Goal: Task Accomplishment & Management: Manage account settings

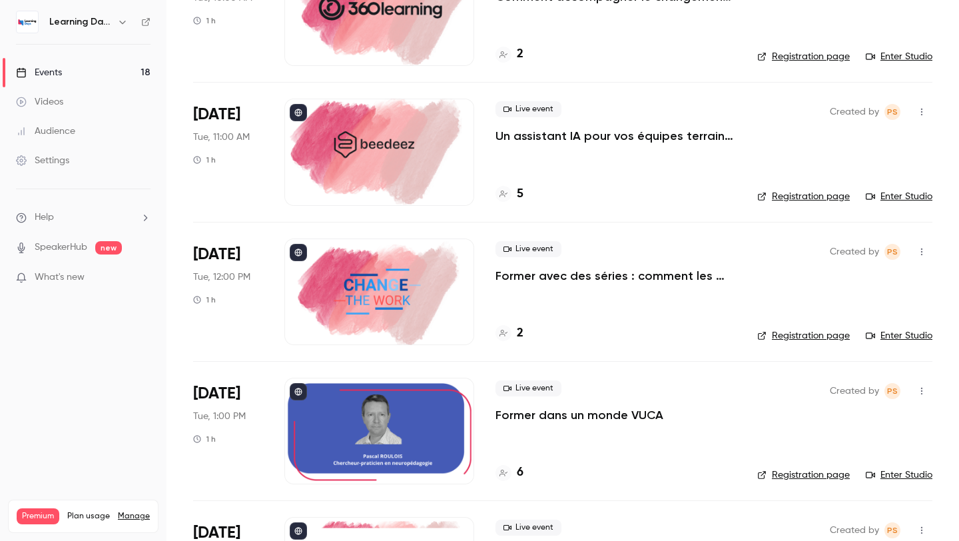
scroll to position [128, 0]
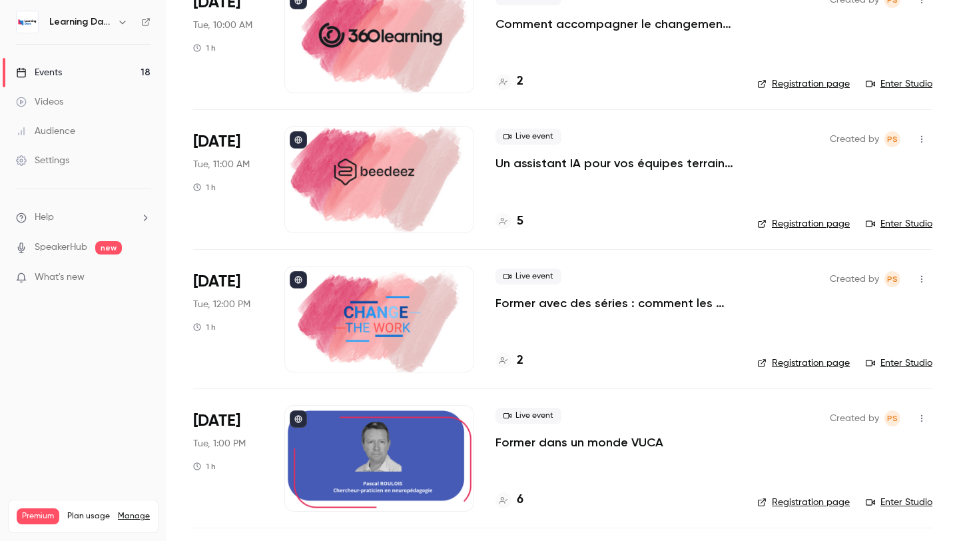
click at [516, 306] on p "Former avec des séries : comment les neurosciences transforment l’engagement en…" at bounding box center [616, 303] width 241 height 16
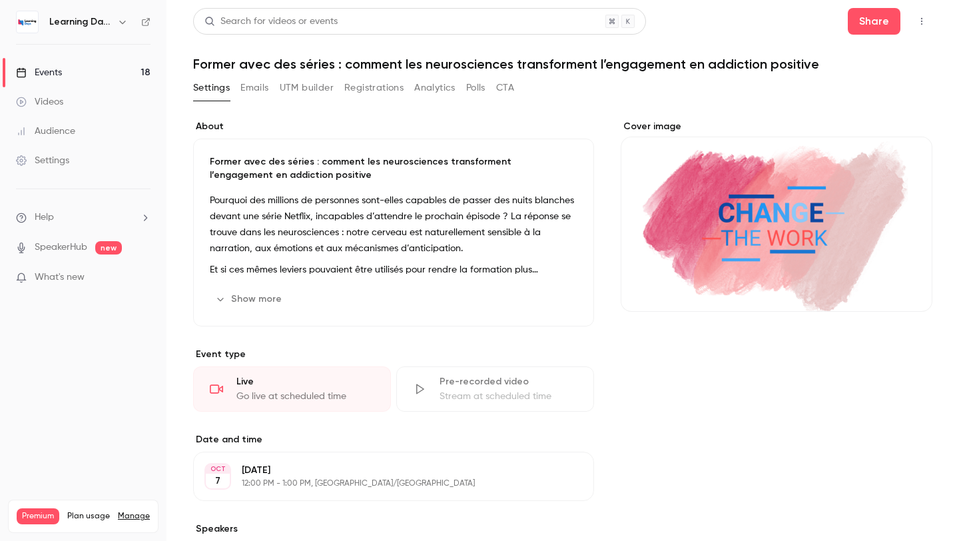
click at [469, 256] on div "Pourquoi des millions de personnes sont-elles capables de passer des nuits blan…" at bounding box center [394, 235] width 368 height 85
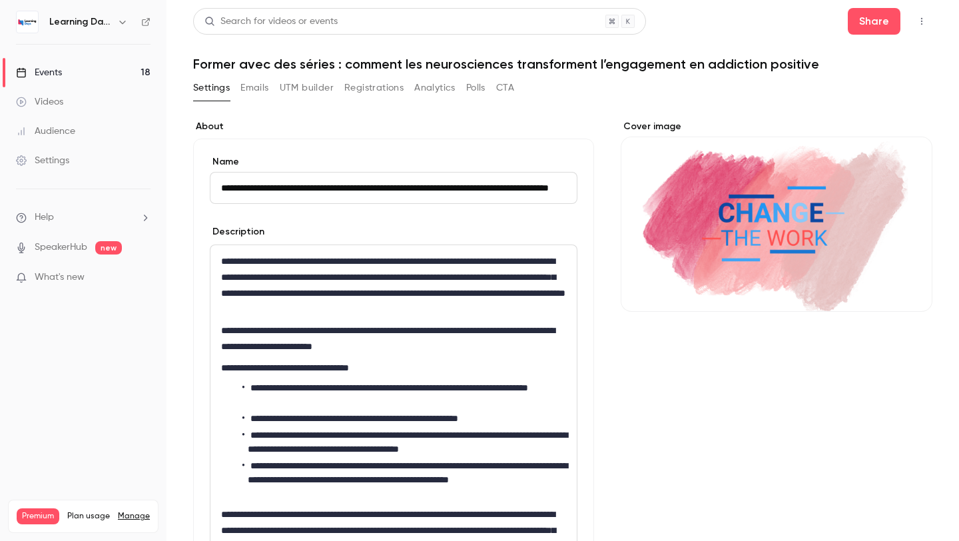
drag, startPoint x: 221, startPoint y: 187, endPoint x: 533, endPoint y: 205, distance: 312.3
click at [533, 205] on form "**********" at bounding box center [394, 385] width 368 height 461
paste input
drag, startPoint x: 532, startPoint y: 185, endPoint x: 300, endPoint y: 155, distance: 233.7
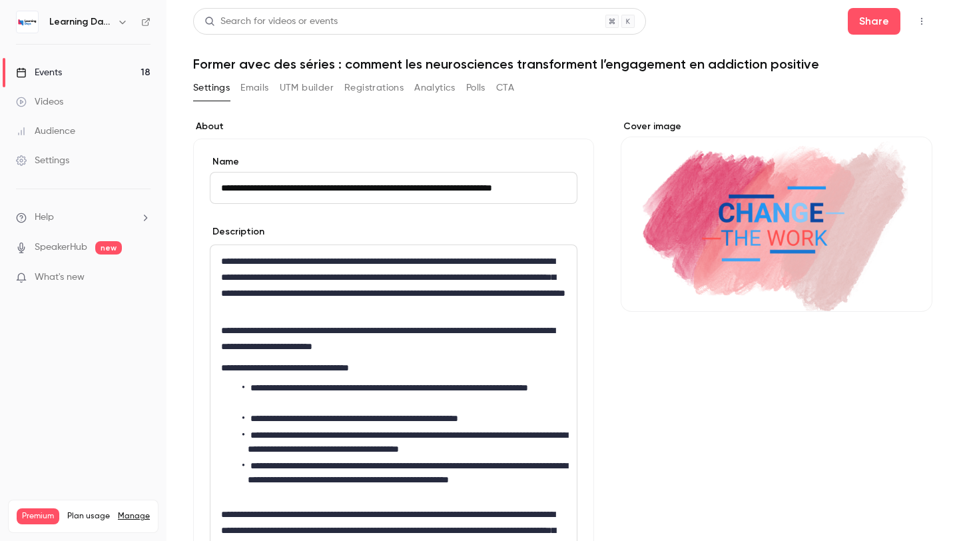
click at [300, 155] on div "**********" at bounding box center [394, 179] width 368 height 49
type input "**********"
click at [310, 268] on p "**********" at bounding box center [393, 285] width 345 height 64
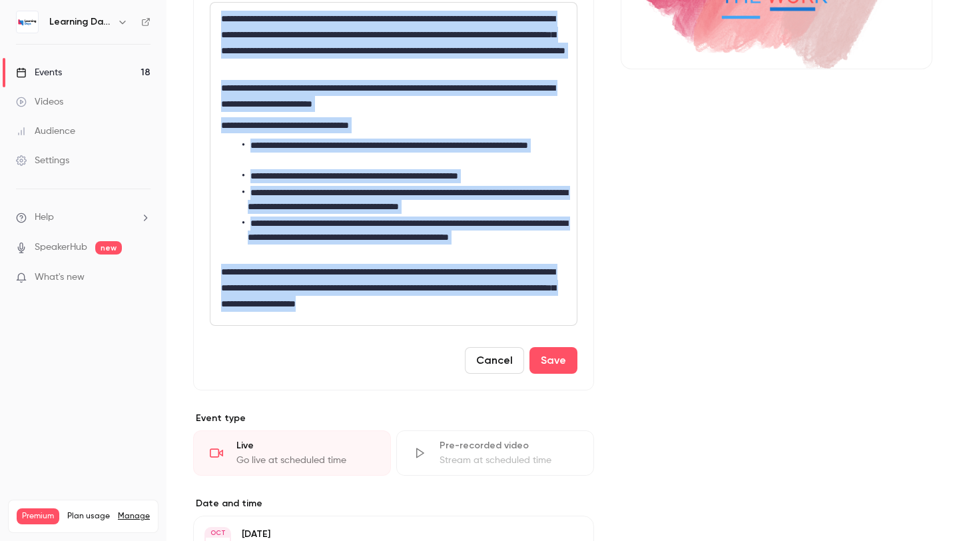
scroll to position [291, 0]
drag, startPoint x: 223, startPoint y: 264, endPoint x: 386, endPoint y: 540, distance: 320.5
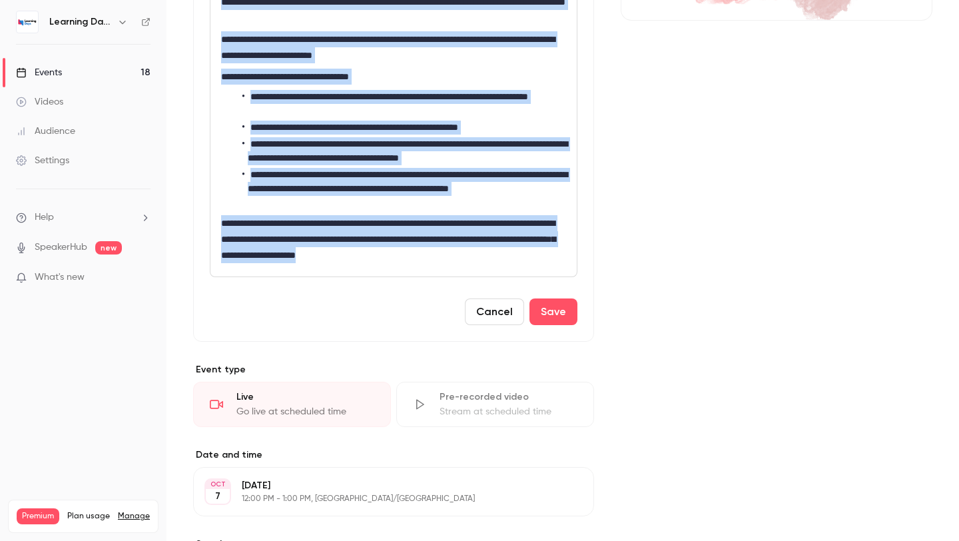
click at [386, 540] on div "**********" at bounding box center [393, 272] width 401 height 886
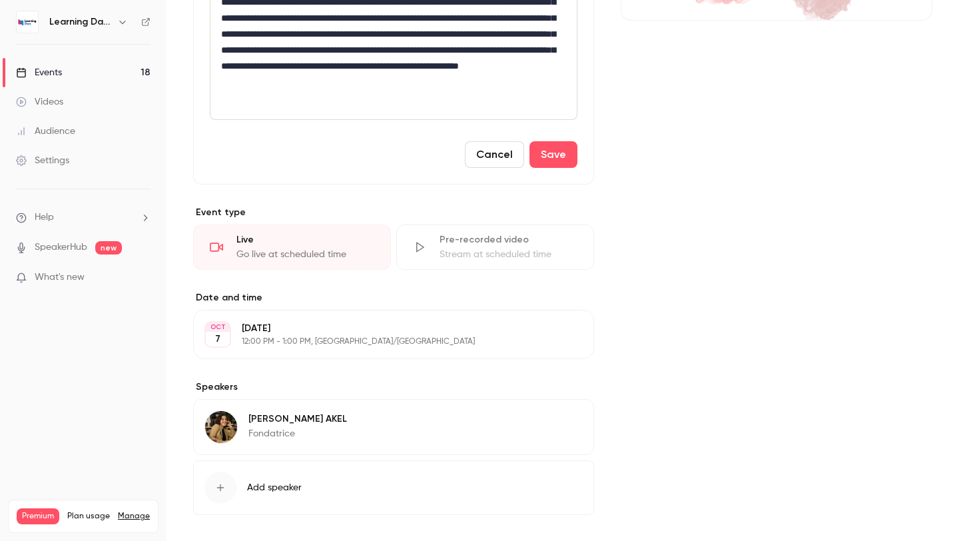
scroll to position [0, 0]
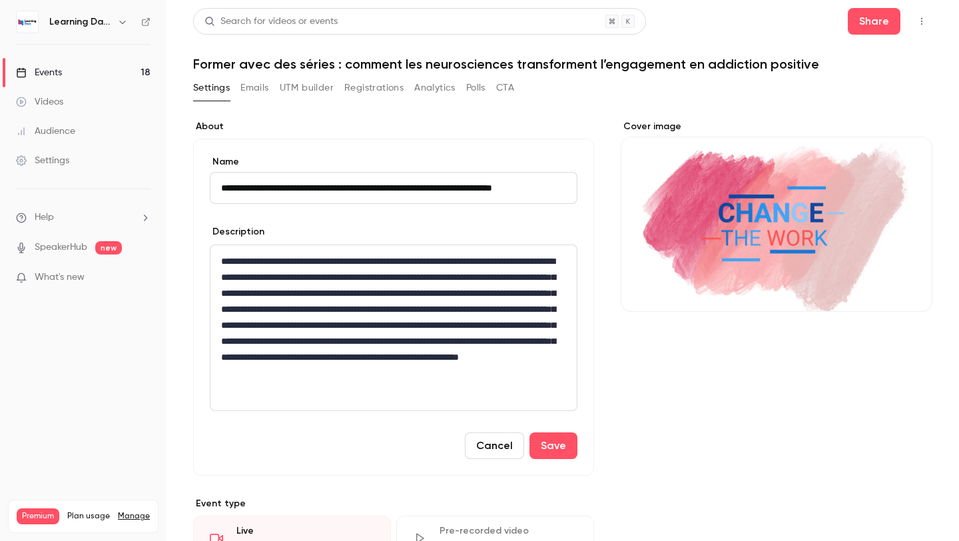
click at [468, 278] on p "**********" at bounding box center [393, 325] width 345 height 144
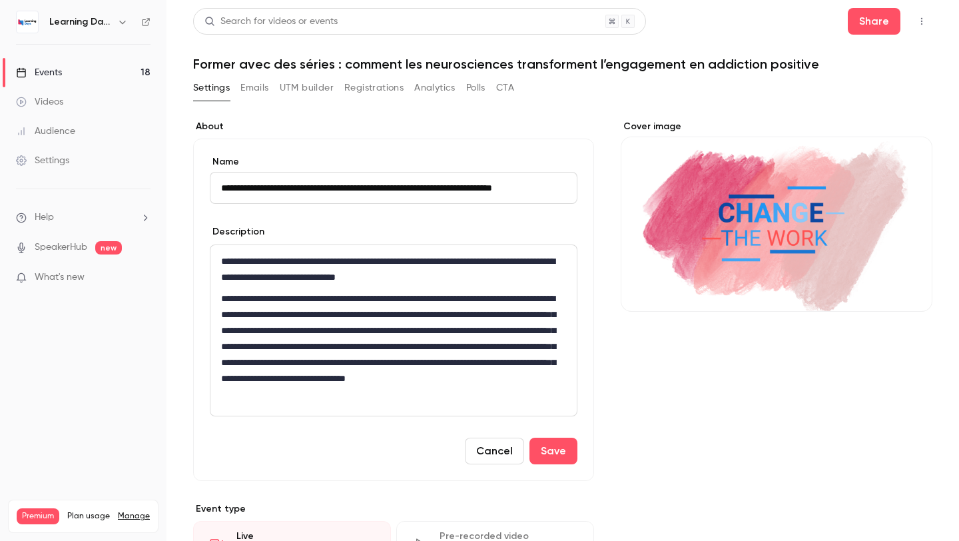
click at [406, 330] on p "**********" at bounding box center [393, 346] width 345 height 112
click at [321, 349] on p "**********" at bounding box center [393, 346] width 345 height 112
click at [317, 349] on p "**********" at bounding box center [393, 346] width 345 height 112
click at [504, 347] on p "**********" at bounding box center [393, 346] width 345 height 112
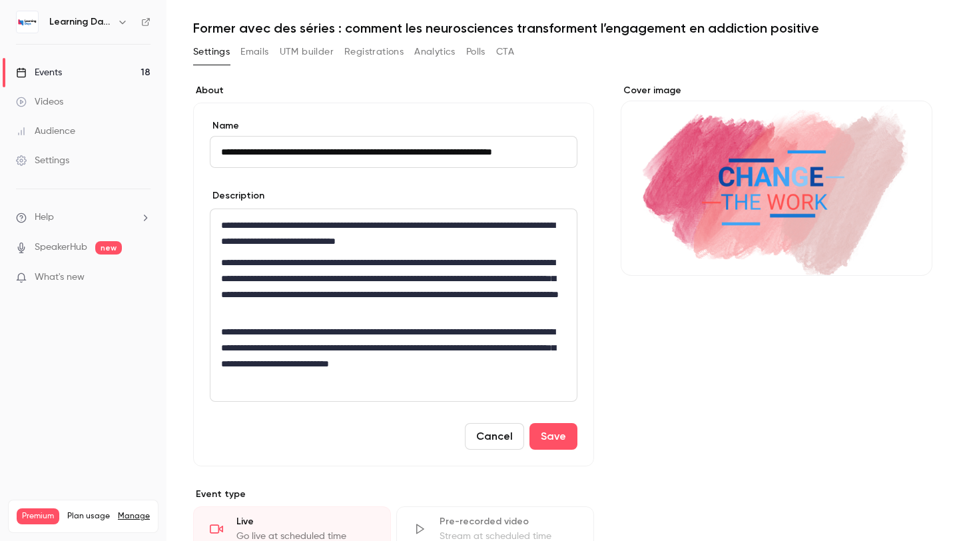
scroll to position [48, 0]
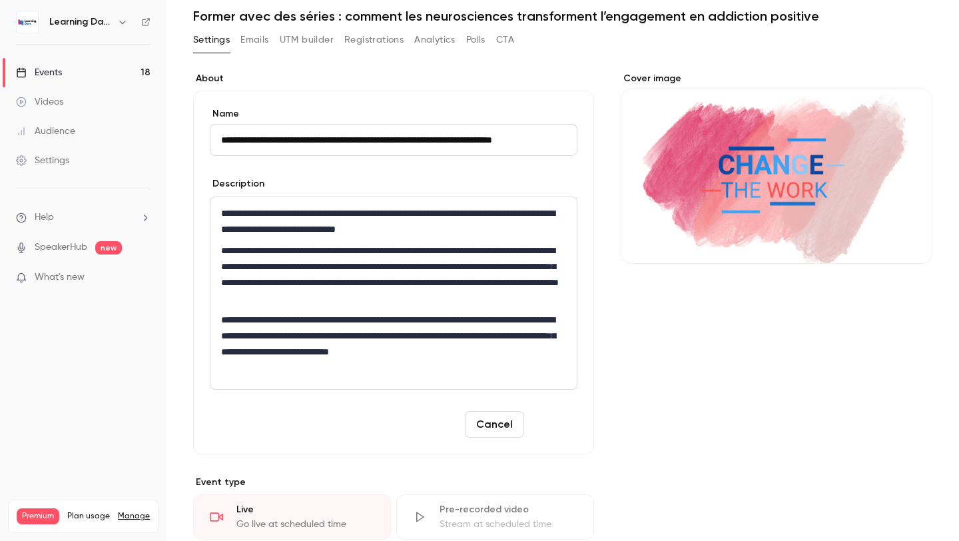
click at [542, 424] on button "Save" at bounding box center [554, 424] width 48 height 27
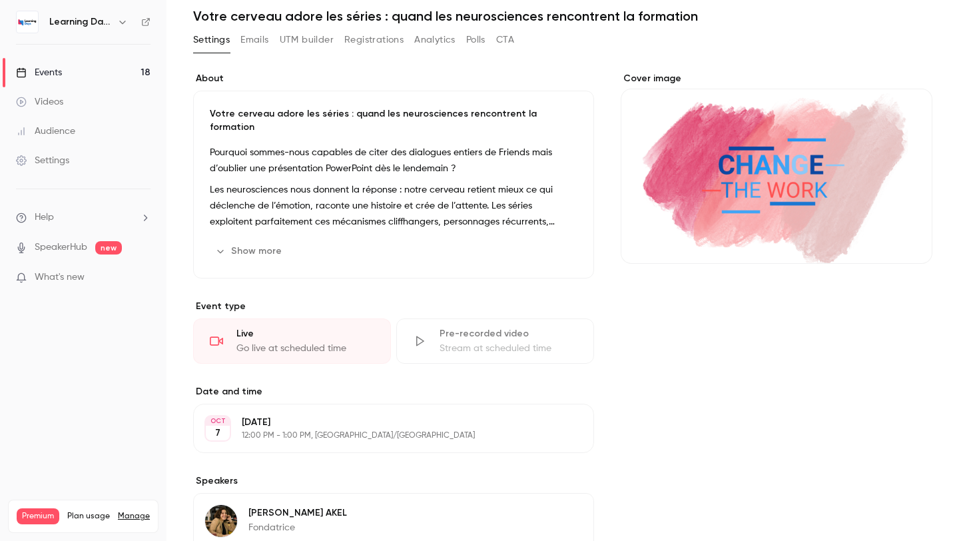
click at [488, 210] on p "Les neurosciences nous donnent la réponse : notre cerveau retient mieux ce qui …" at bounding box center [394, 206] width 368 height 48
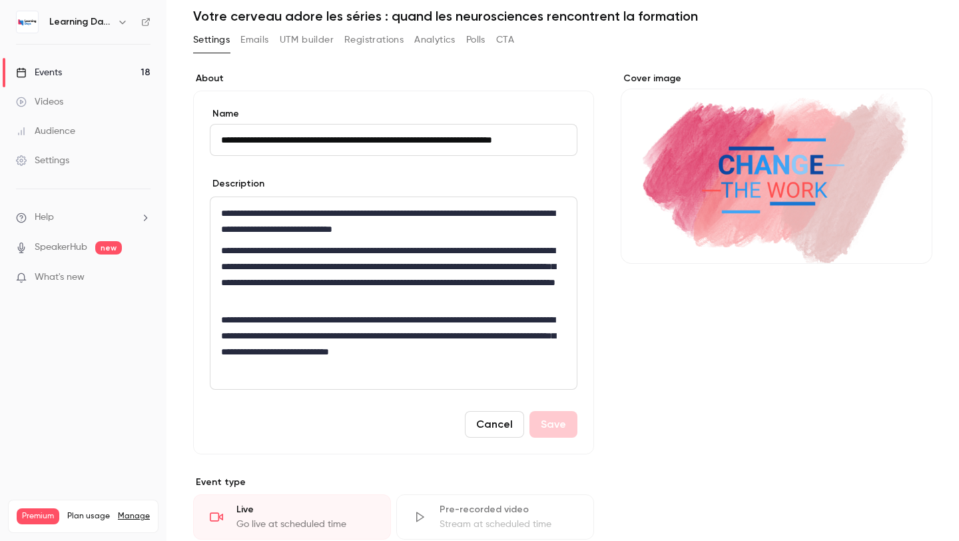
scroll to position [0, 1]
drag, startPoint x: 219, startPoint y: 146, endPoint x: 523, endPoint y: 140, distance: 304.5
click at [522, 140] on input "**********" at bounding box center [394, 140] width 368 height 32
click at [569, 140] on input "**********" at bounding box center [394, 140] width 368 height 32
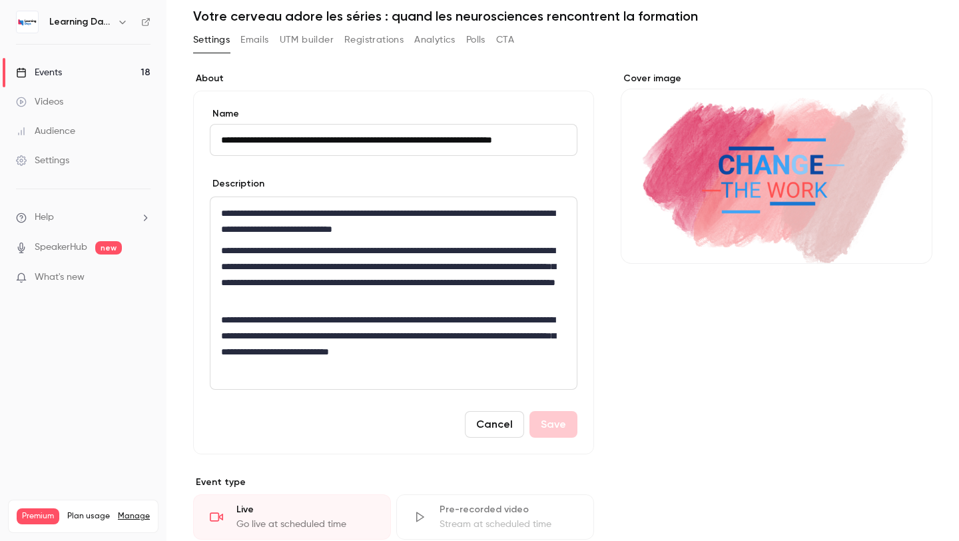
drag, startPoint x: 569, startPoint y: 140, endPoint x: 161, endPoint y: 132, distance: 407.8
click at [161, 132] on div "**********" at bounding box center [479, 270] width 959 height 541
drag, startPoint x: 365, startPoint y: 136, endPoint x: 603, endPoint y: 152, distance: 238.4
click at [603, 152] on div "**********" at bounding box center [562, 449] width 739 height 755
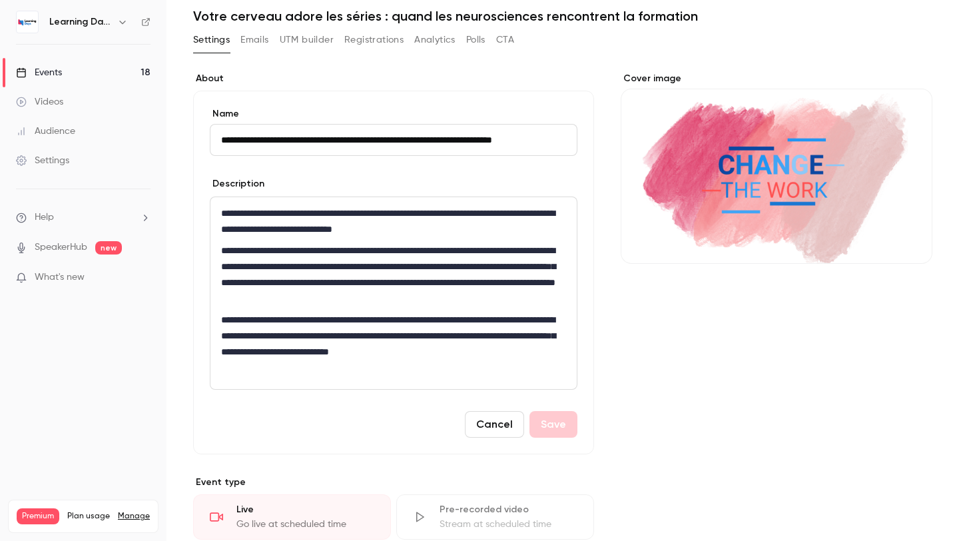
click at [572, 363] on div "**********" at bounding box center [394, 293] width 366 height 192
click at [558, 422] on div "Cancel Save" at bounding box center [394, 424] width 368 height 27
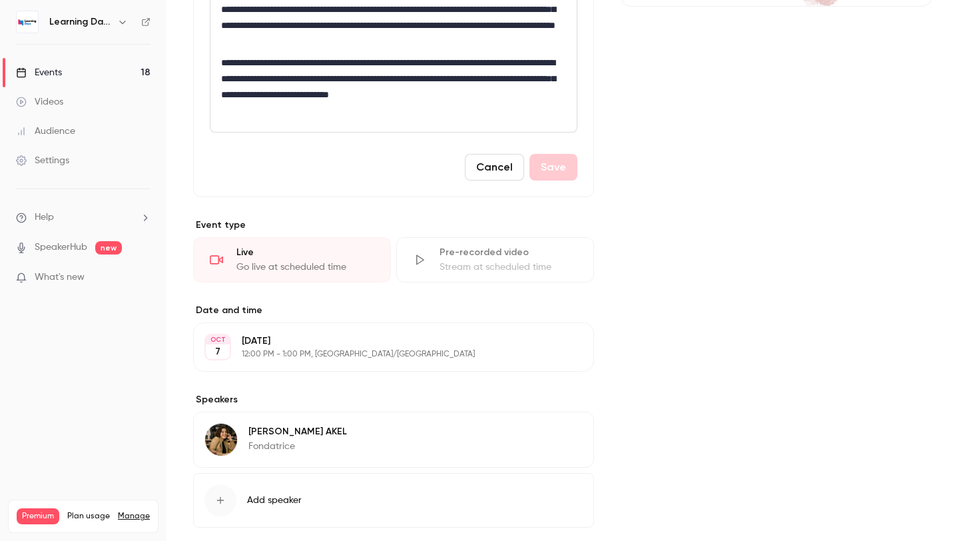
scroll to position [374, 0]
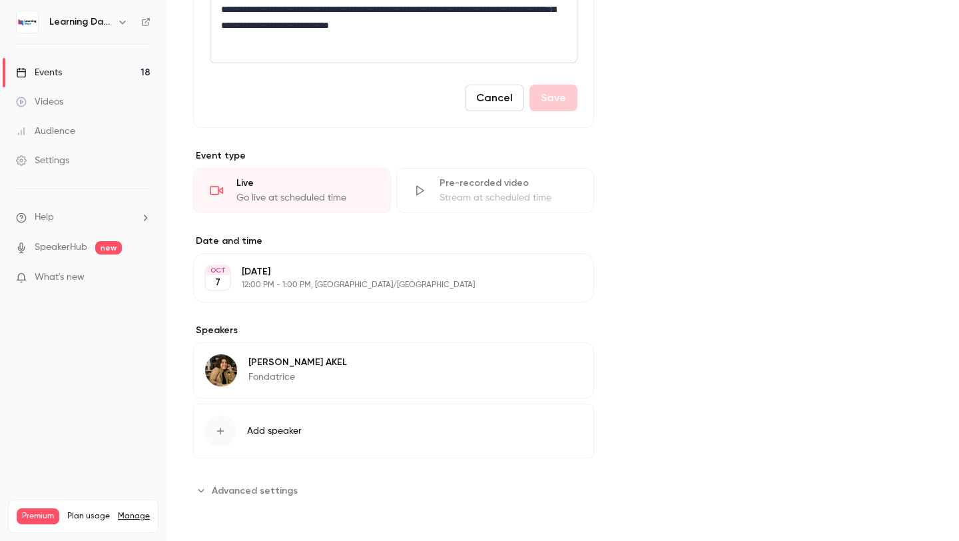
drag, startPoint x: 558, startPoint y: 422, endPoint x: 643, endPoint y: 402, distance: 86.9
click at [643, 402] on div "**********" at bounding box center [562, 123] width 739 height 755
click at [643, 402] on div "Cover image" at bounding box center [777, 123] width 312 height 755
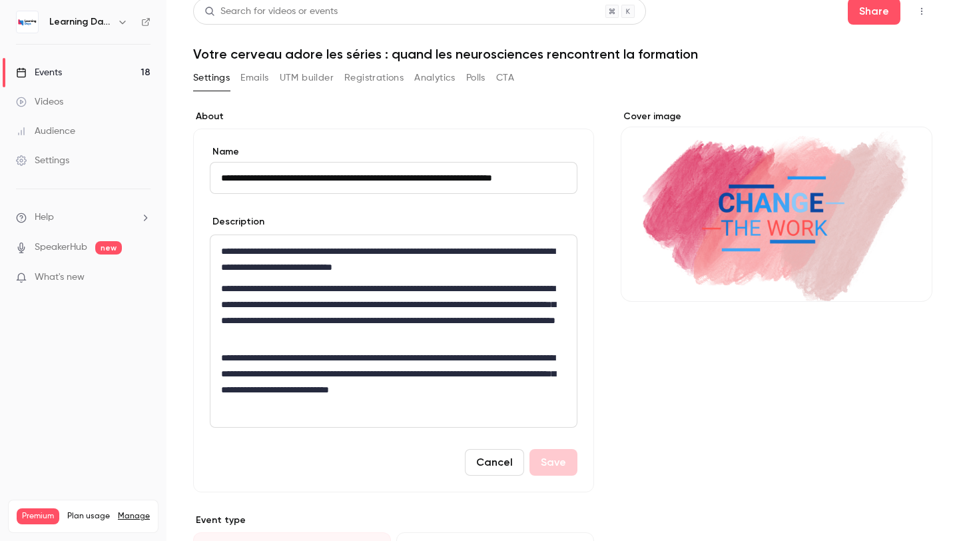
scroll to position [0, 0]
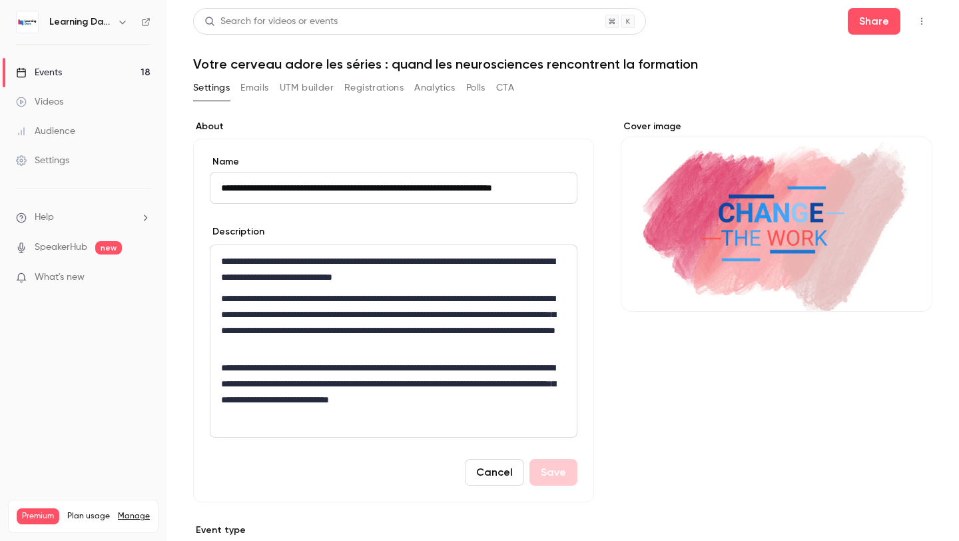
click at [83, 57] on ul "Events 18 Videos Audience Settings" at bounding box center [83, 117] width 167 height 144
click at [117, 67] on link "Events 18" at bounding box center [83, 72] width 167 height 29
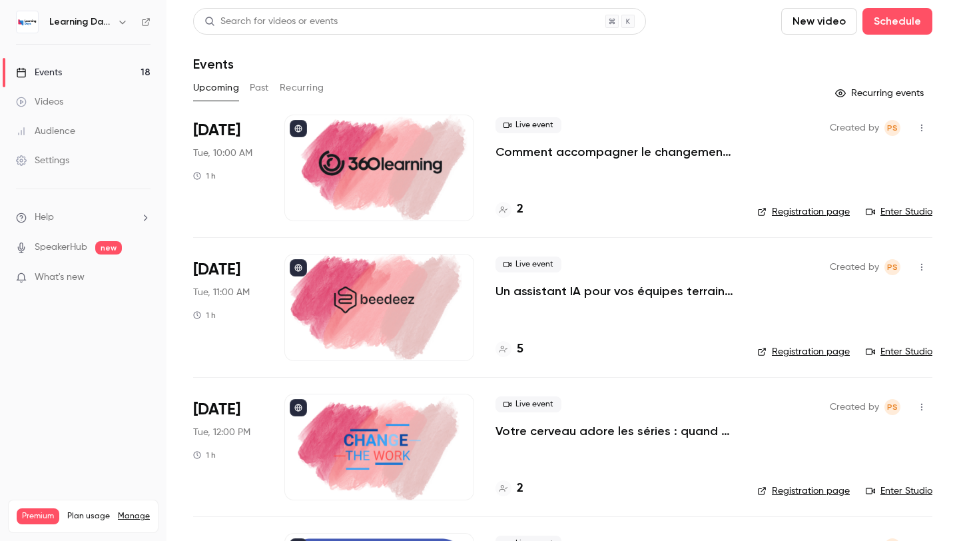
click at [406, 432] on div at bounding box center [379, 447] width 190 height 107
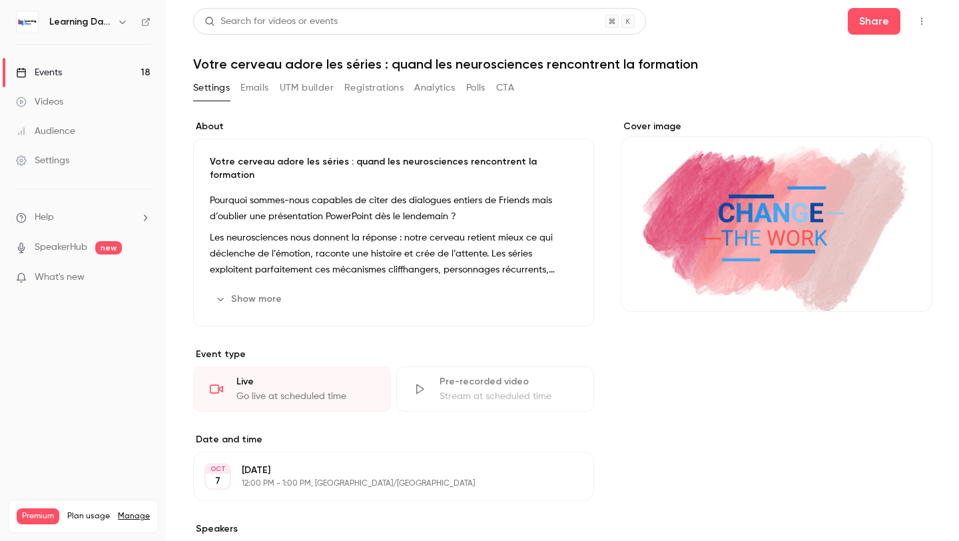
click at [245, 288] on button "Show more" at bounding box center [250, 298] width 80 height 21
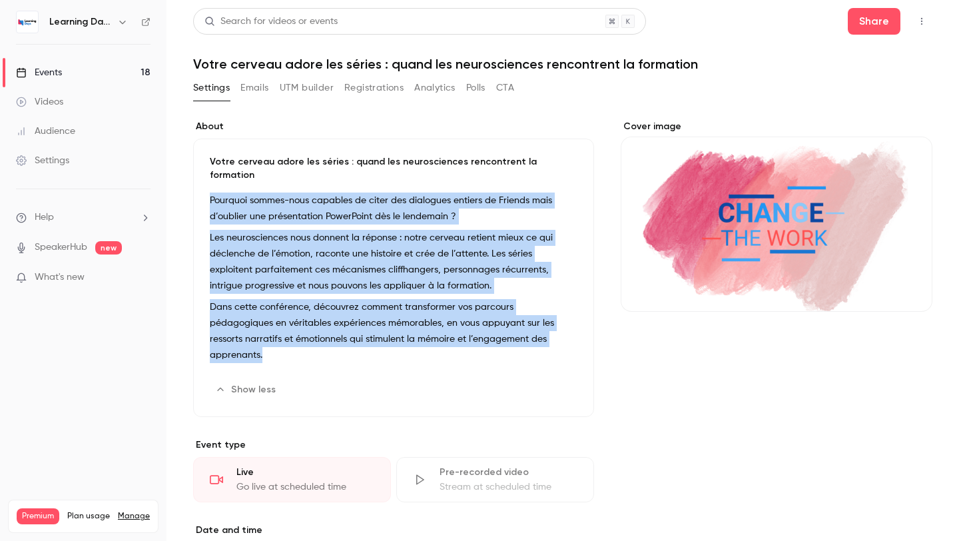
drag, startPoint x: 518, startPoint y: 324, endPoint x: 189, endPoint y: 191, distance: 355.1
click at [189, 191] on main "Search for videos or events Share Votre cerveau adore les séries : quand les ne…" at bounding box center [563, 270] width 793 height 541
copy div "Pourquoi sommes-nous capables de citer des dialogues entiers de Friends mais d’…"
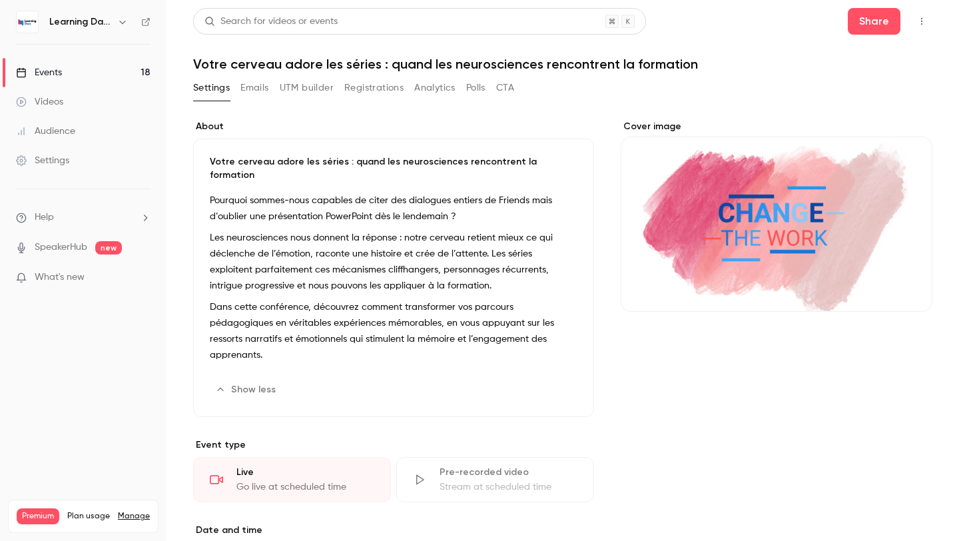
click at [502, 156] on p "Votre cerveau adore les séries : quand les neurosciences rencontrent la formati…" at bounding box center [394, 168] width 368 height 27
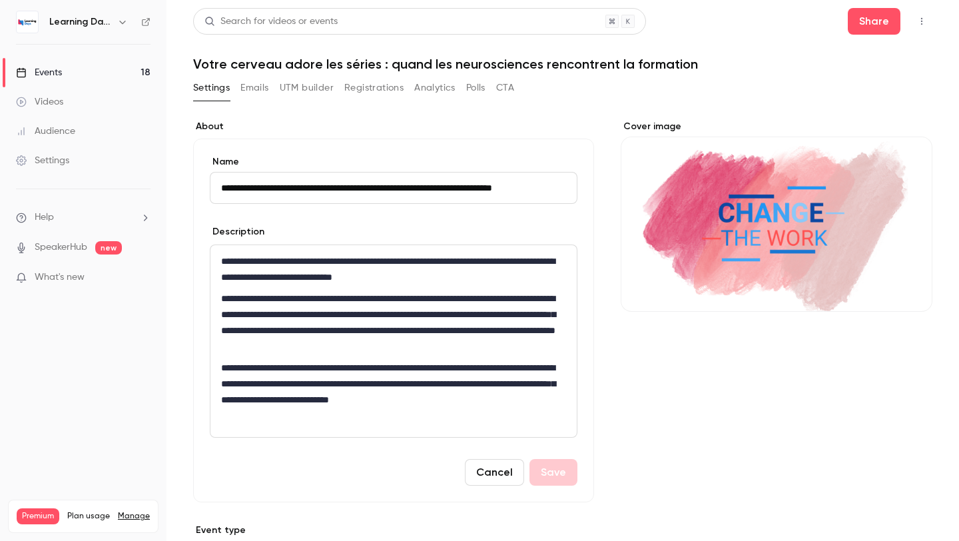
click at [99, 67] on link "Events 18" at bounding box center [83, 72] width 167 height 29
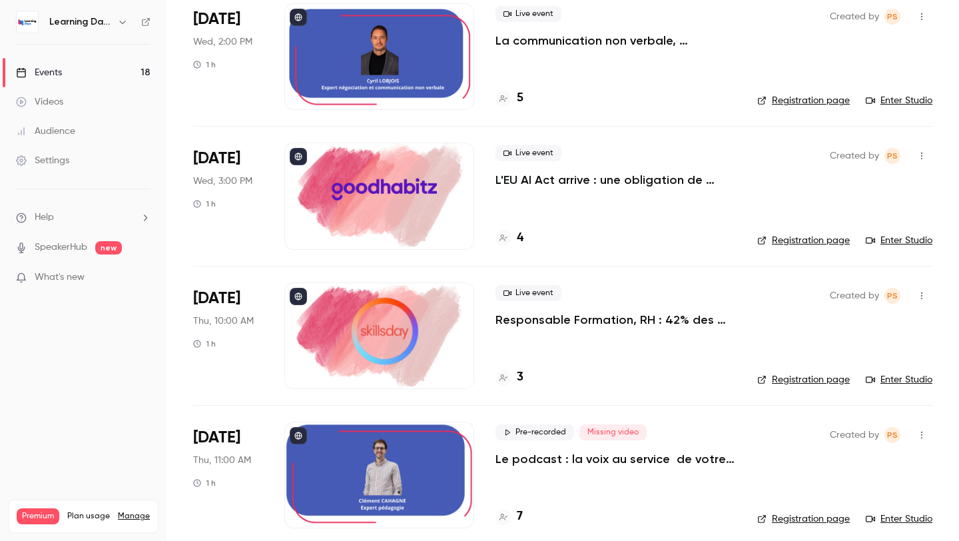
scroll to position [1518, 0]
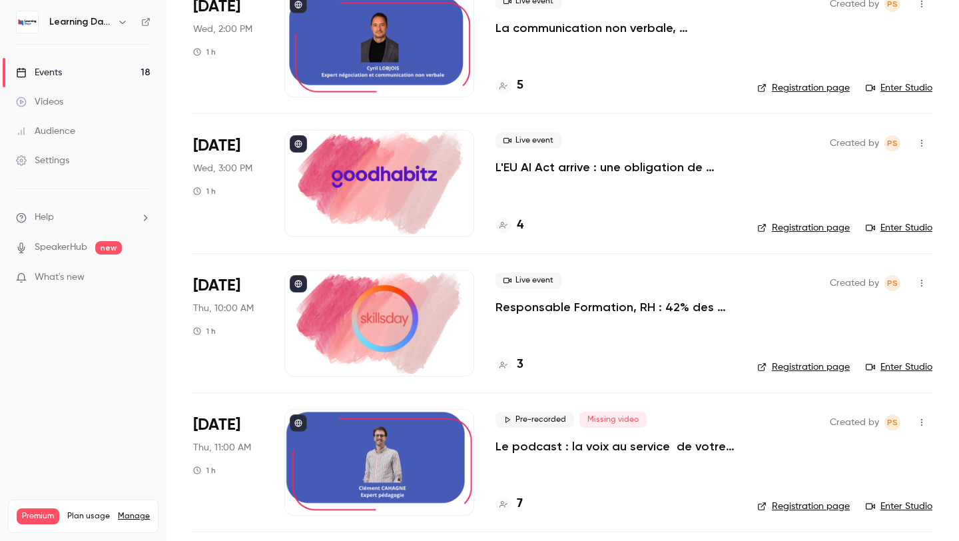
click at [372, 37] on div at bounding box center [379, 44] width 190 height 107
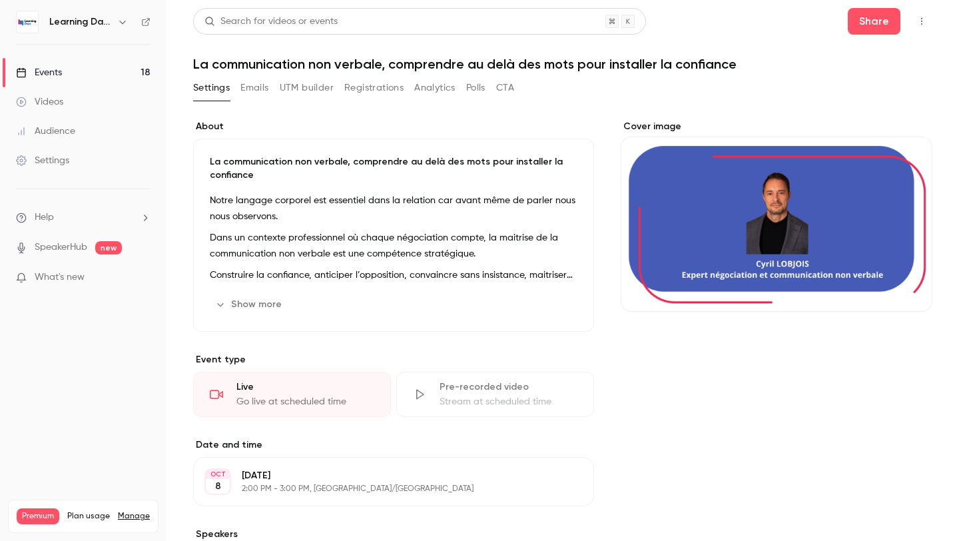
click at [59, 72] on div "Events" at bounding box center [39, 72] width 46 height 13
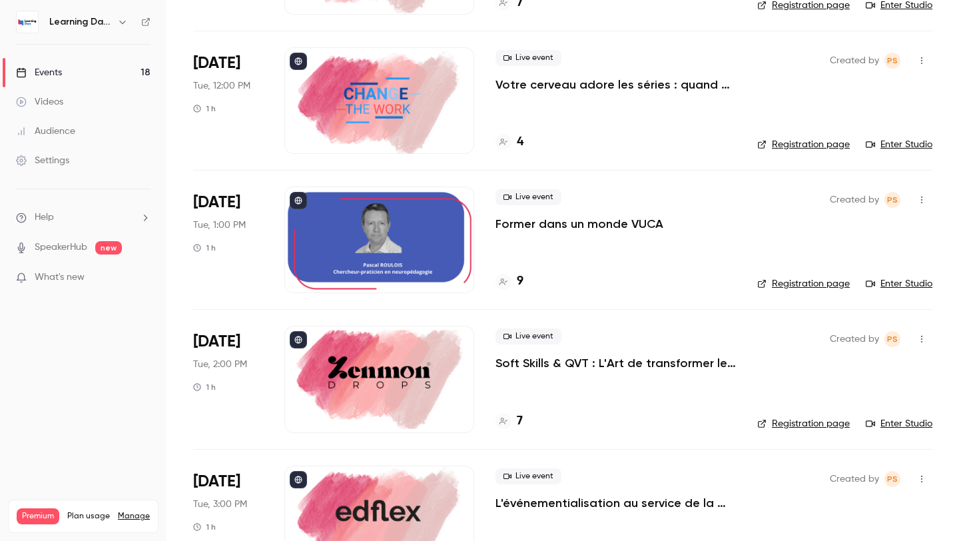
scroll to position [344, 0]
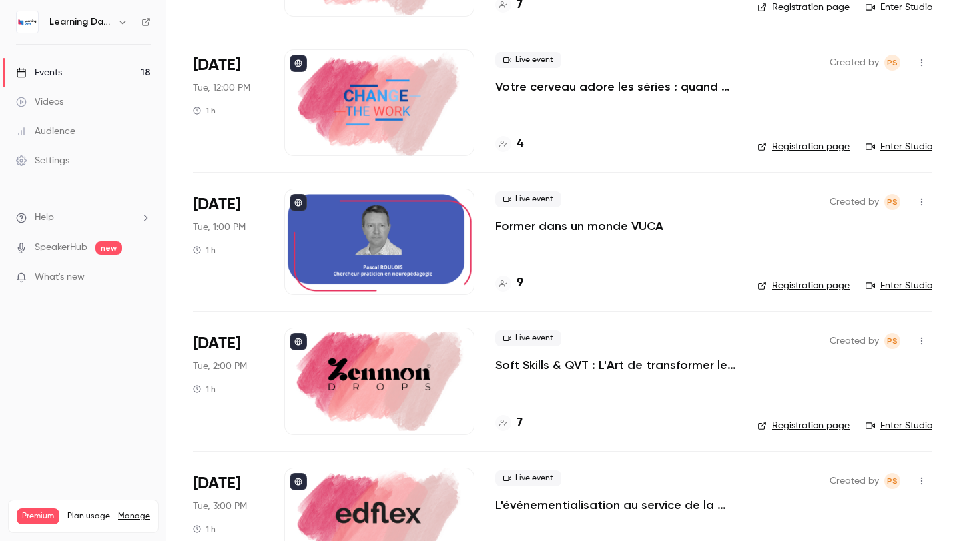
click at [398, 141] on div at bounding box center [379, 102] width 190 height 107
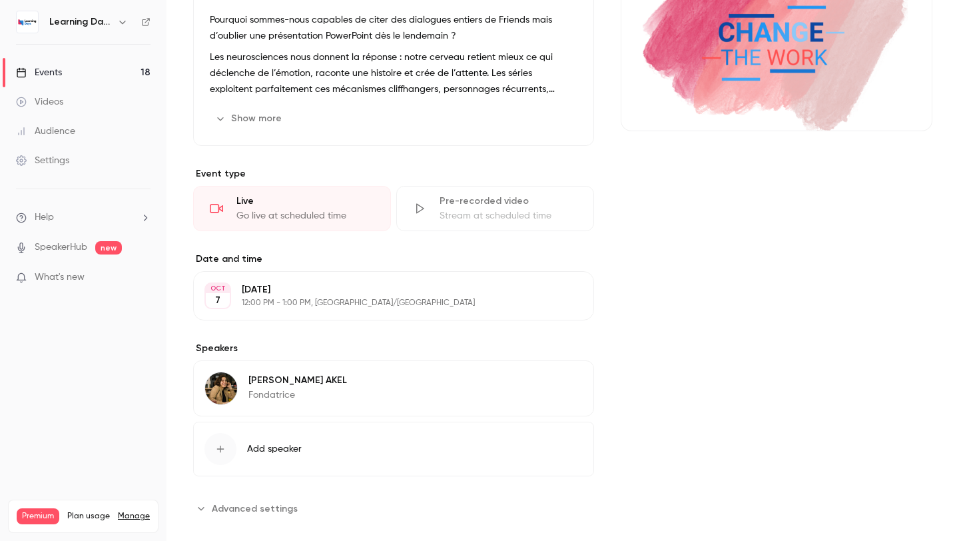
scroll to position [185, 0]
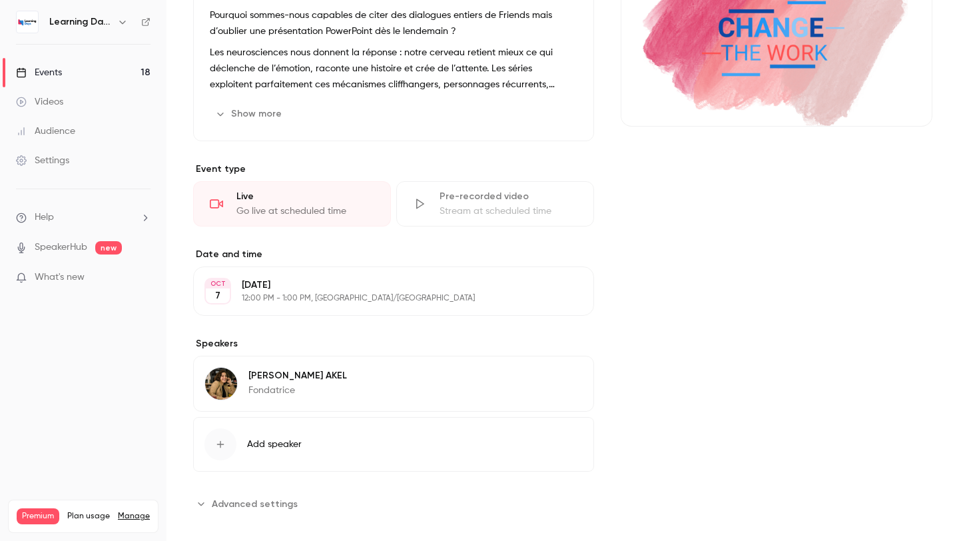
click at [299, 368] on div "Sarah AKEL Fondatrice Edit" at bounding box center [393, 384] width 401 height 56
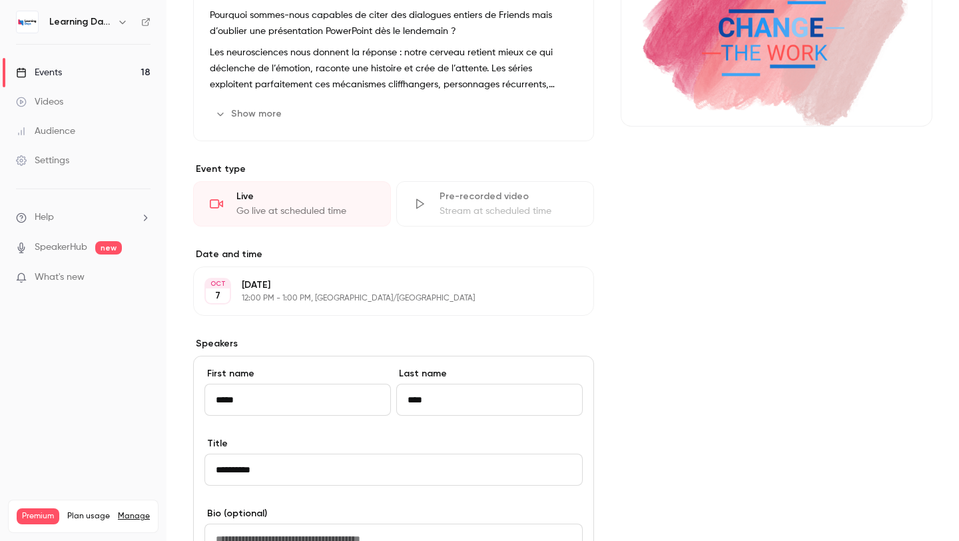
drag, startPoint x: 302, startPoint y: 460, endPoint x: 181, endPoint y: 460, distance: 121.9
click at [181, 460] on main "Search for videos or events Share Votre cerveau adore les séries : quand les ne…" at bounding box center [563, 270] width 793 height 541
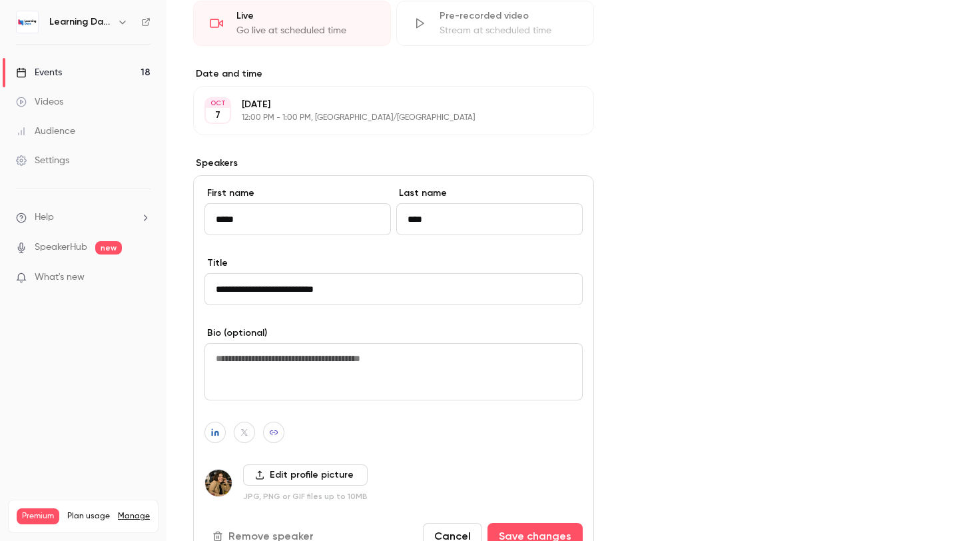
scroll to position [404, 0]
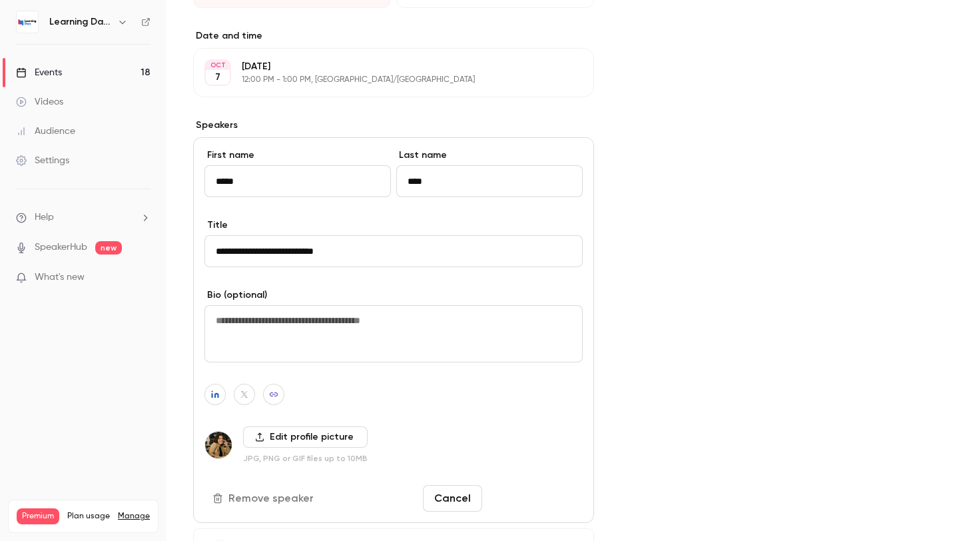
type input "**********"
click at [514, 485] on button "Save changes" at bounding box center [535, 498] width 95 height 27
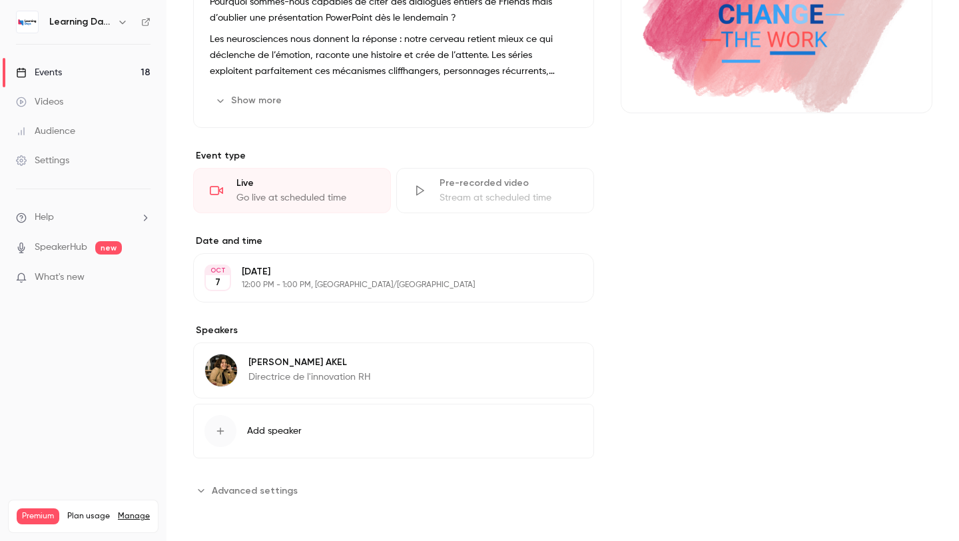
scroll to position [185, 0]
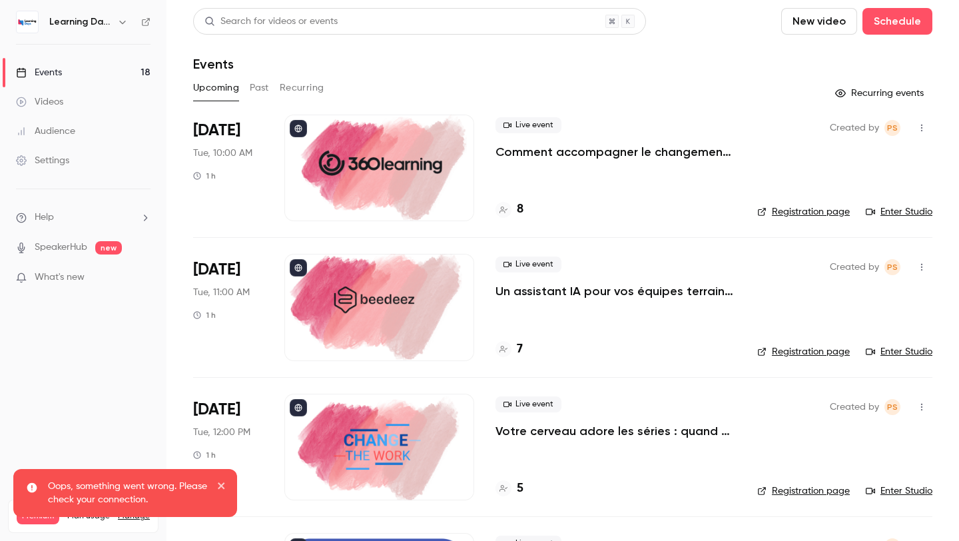
click at [385, 407] on div at bounding box center [379, 447] width 190 height 107
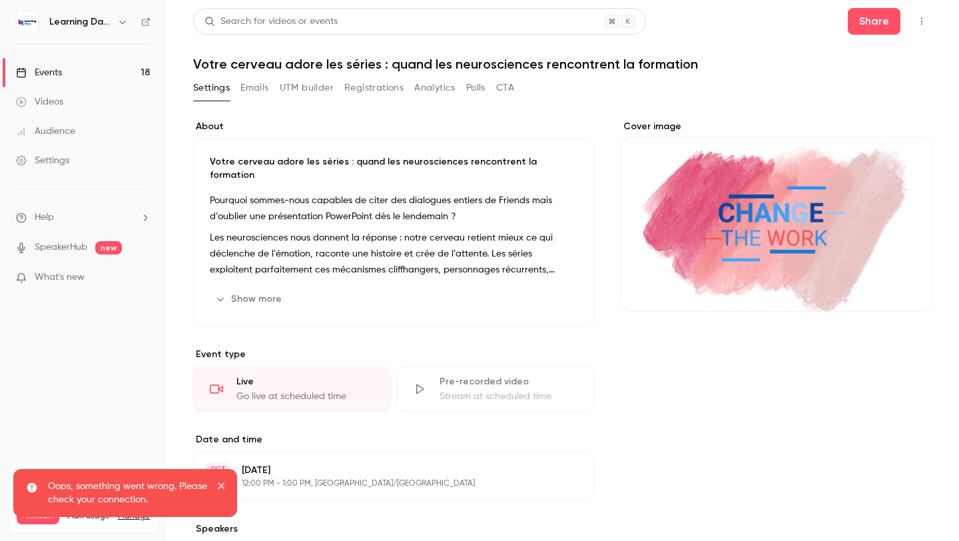
click at [727, 213] on div "Cover image" at bounding box center [777, 216] width 312 height 192
click at [0, 0] on input "Cover image" at bounding box center [0, 0] width 0 height 0
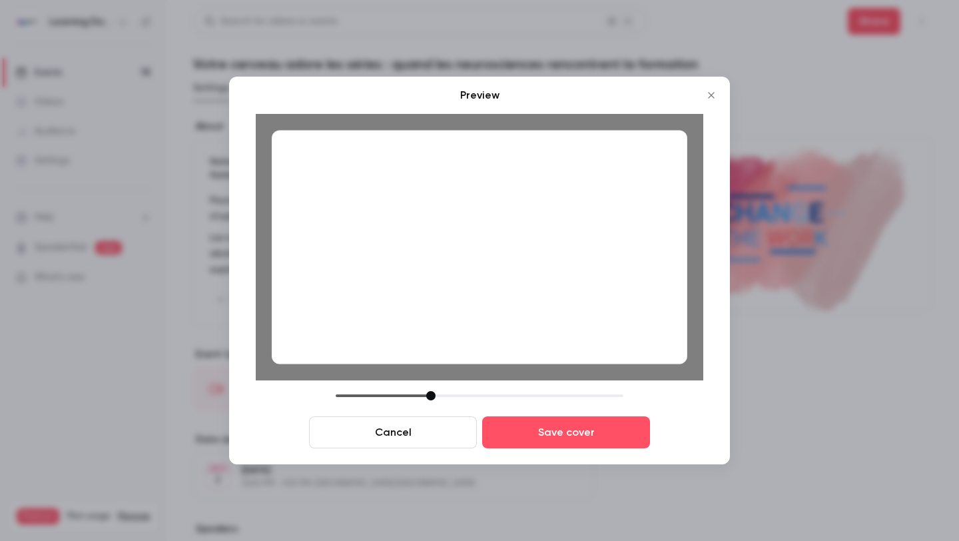
drag, startPoint x: 560, startPoint y: 261, endPoint x: 560, endPoint y: 276, distance: 15.3
click at [560, 276] on div at bounding box center [480, 247] width 416 height 234
drag, startPoint x: 437, startPoint y: 394, endPoint x: 410, endPoint y: 392, distance: 27.4
click at [409, 393] on div at bounding box center [480, 395] width 288 height 9
click at [485, 273] on div at bounding box center [480, 247] width 416 height 234
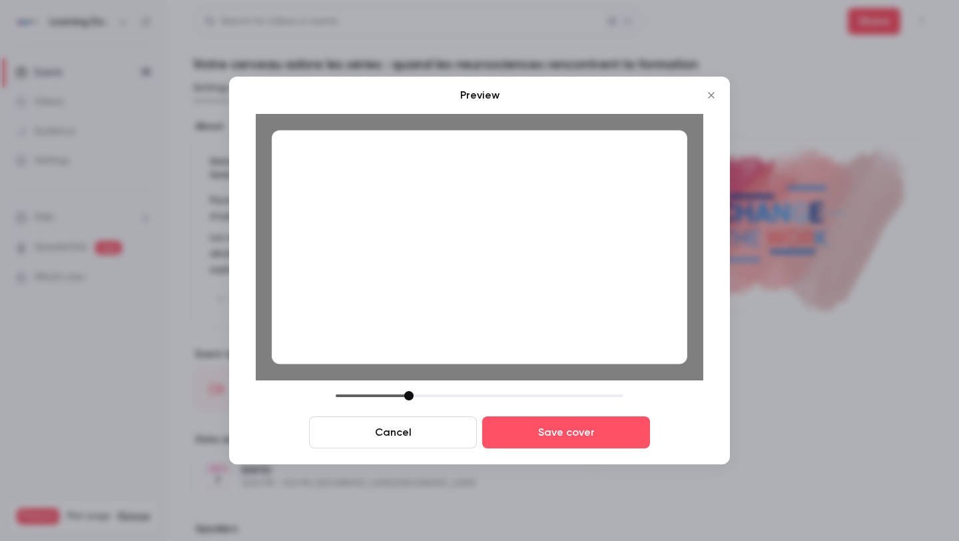
click at [544, 242] on div at bounding box center [480, 247] width 416 height 234
click at [561, 412] on div "Cancel Save cover" at bounding box center [480, 419] width 448 height 57
click at [561, 434] on button "Save cover" at bounding box center [566, 432] width 168 height 32
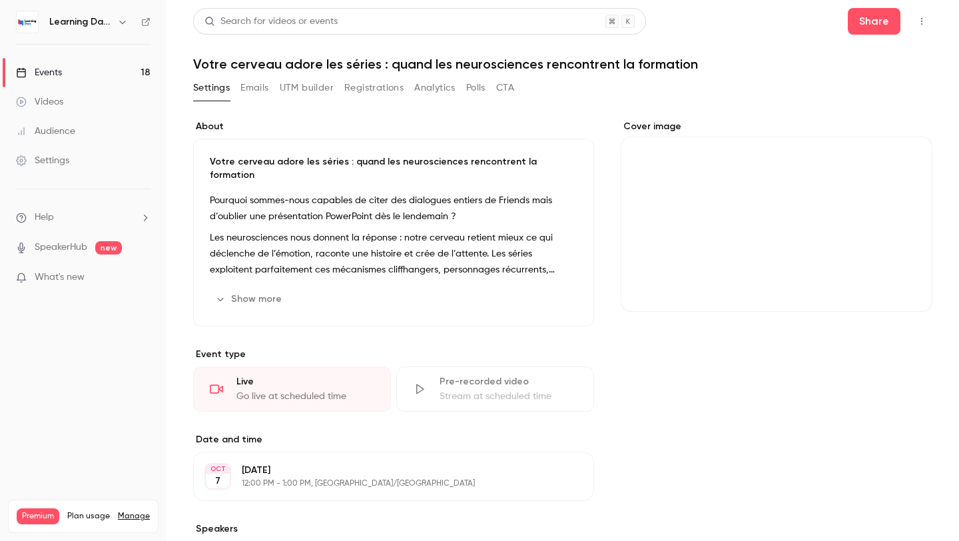
click at [685, 268] on div "Cover image" at bounding box center [777, 216] width 312 height 192
click at [0, 0] on input "Cover image" at bounding box center [0, 0] width 0 height 0
click at [800, 213] on div "Cover image" at bounding box center [777, 216] width 312 height 192
click at [0, 0] on input "Cover image" at bounding box center [0, 0] width 0 height 0
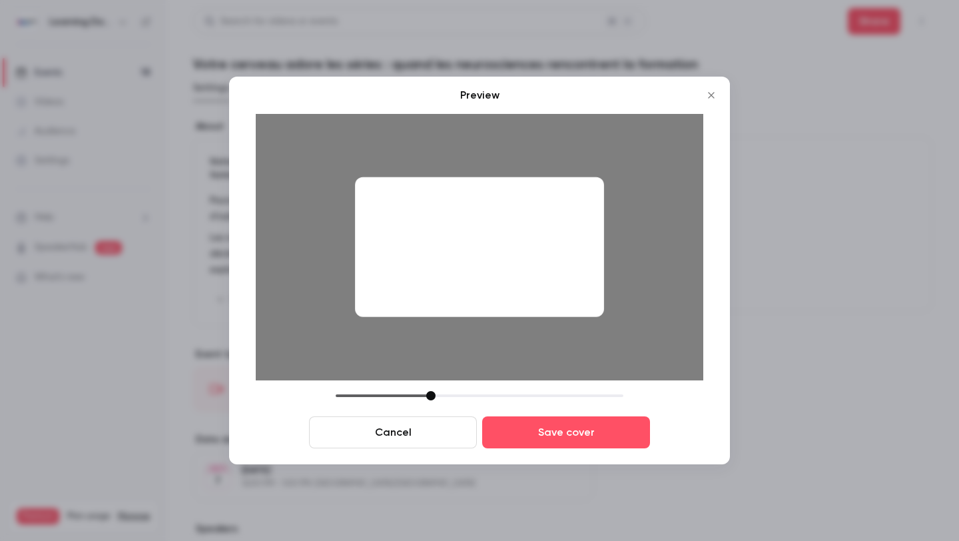
click at [709, 95] on icon "Close" at bounding box center [712, 95] width 16 height 11
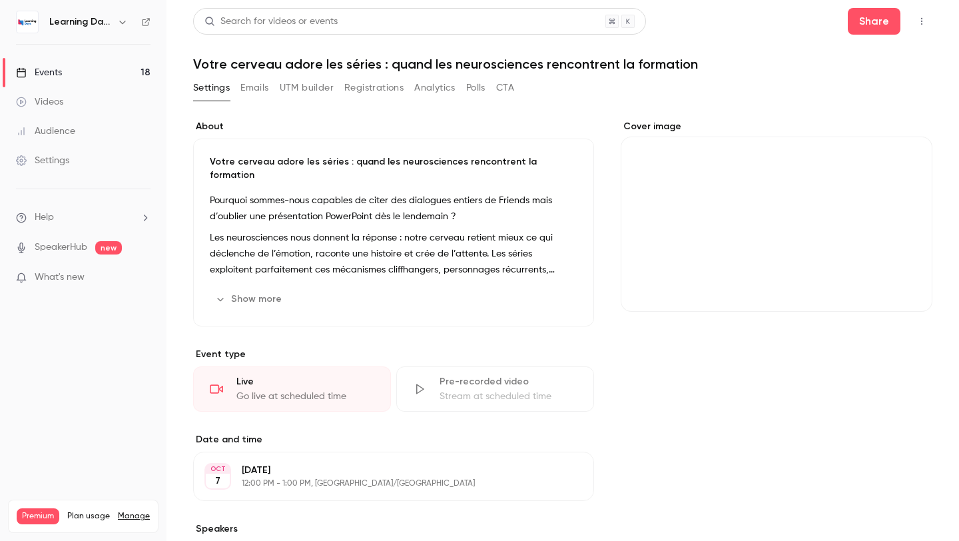
click at [777, 211] on div "Cover image" at bounding box center [777, 216] width 312 height 192
click at [0, 0] on input "Cover image" at bounding box center [0, 0] width 0 height 0
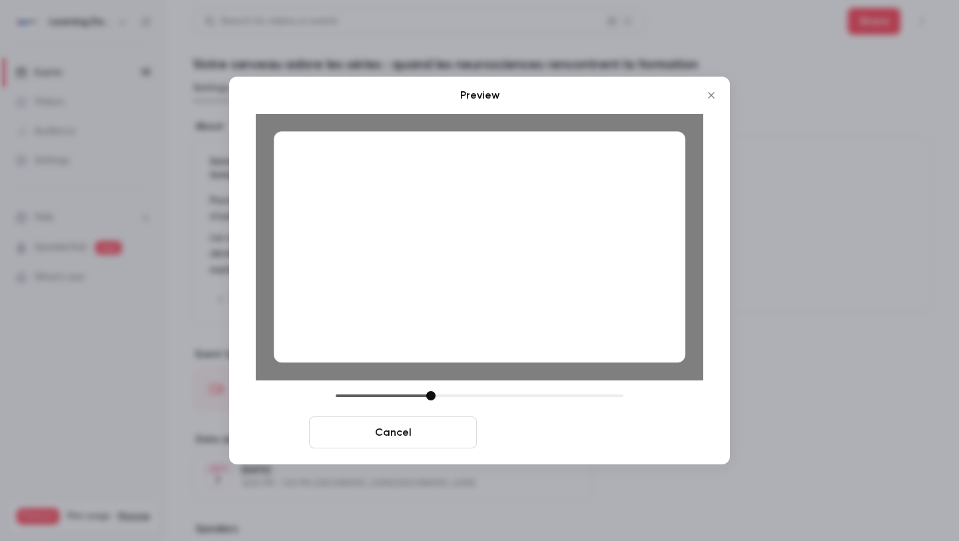
click at [536, 423] on button "Save cover" at bounding box center [566, 432] width 168 height 32
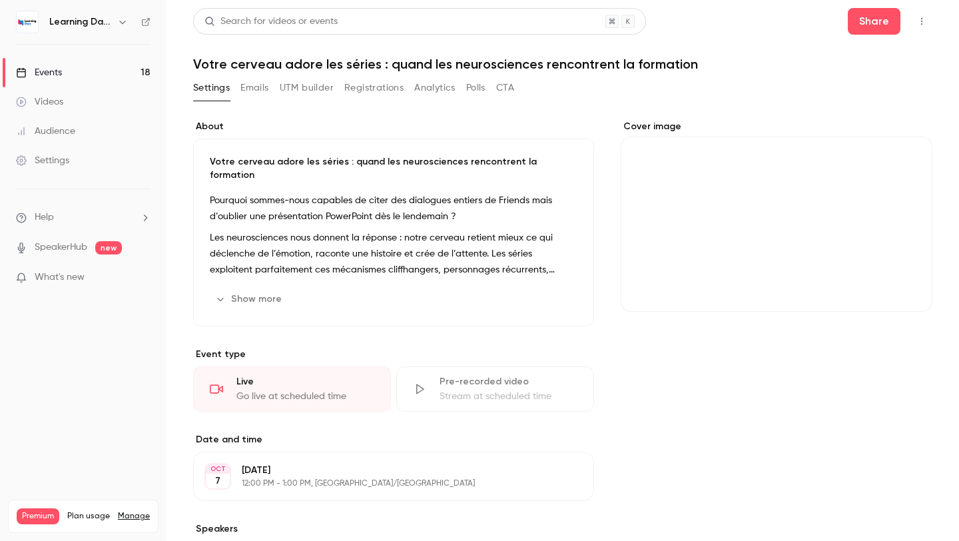
click at [784, 260] on div "Cover image" at bounding box center [777, 216] width 312 height 192
click at [0, 0] on input "Cover image" at bounding box center [0, 0] width 0 height 0
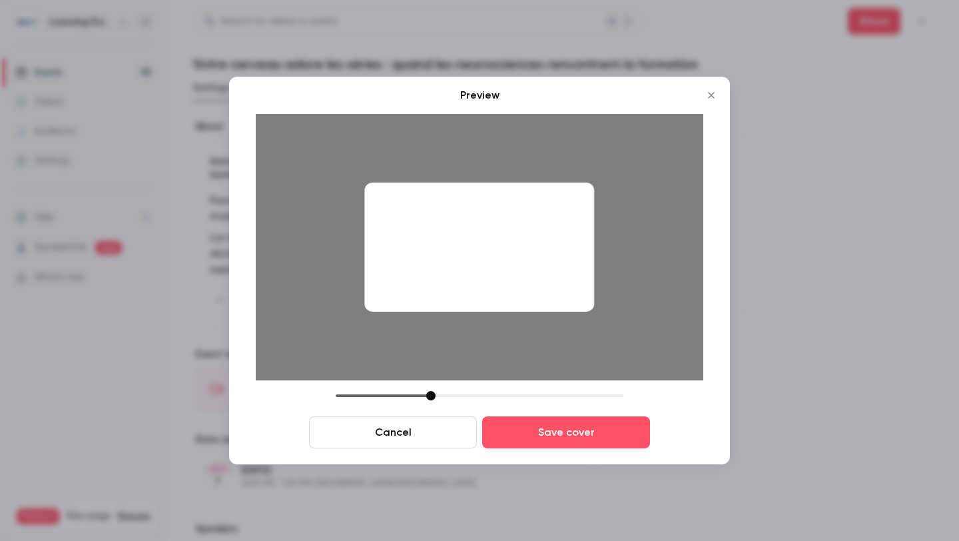
click at [711, 91] on icon "Close" at bounding box center [712, 95] width 16 height 11
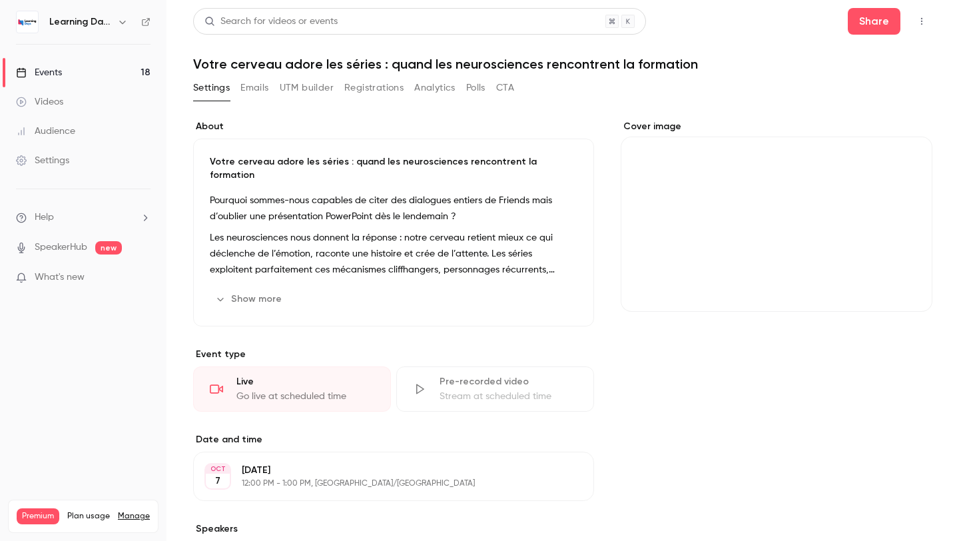
click at [728, 224] on div "Cover image" at bounding box center [777, 216] width 312 height 192
click at [0, 0] on input "Cover image" at bounding box center [0, 0] width 0 height 0
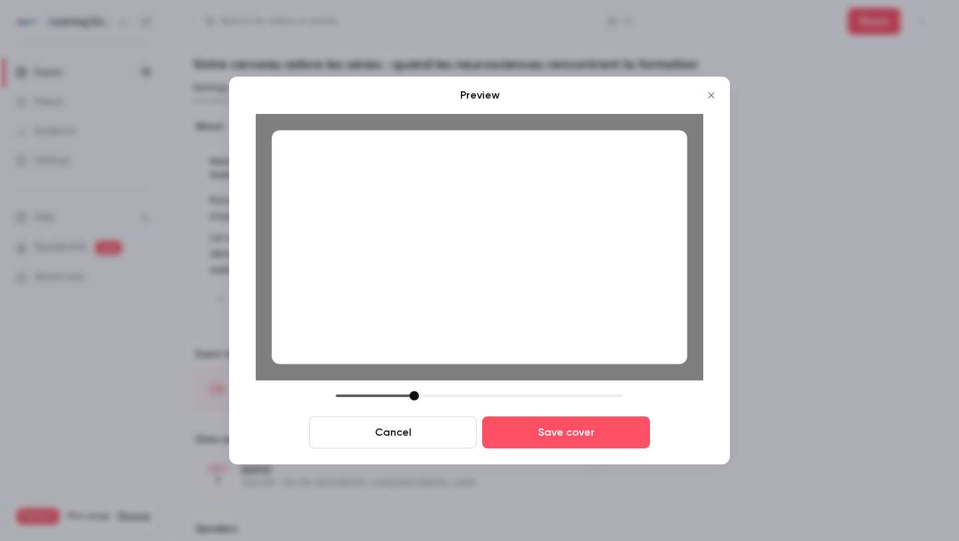
drag, startPoint x: 432, startPoint y: 395, endPoint x: 416, endPoint y: 395, distance: 16.0
click at [416, 395] on div at bounding box center [414, 395] width 9 height 9
click at [542, 442] on button "Save cover" at bounding box center [566, 432] width 168 height 32
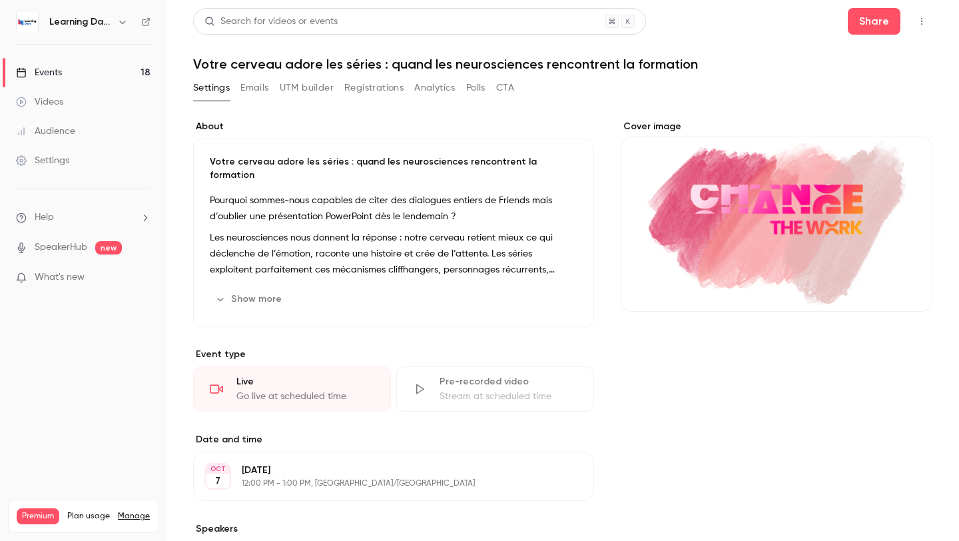
click at [78, 81] on link "Events 18" at bounding box center [83, 72] width 167 height 29
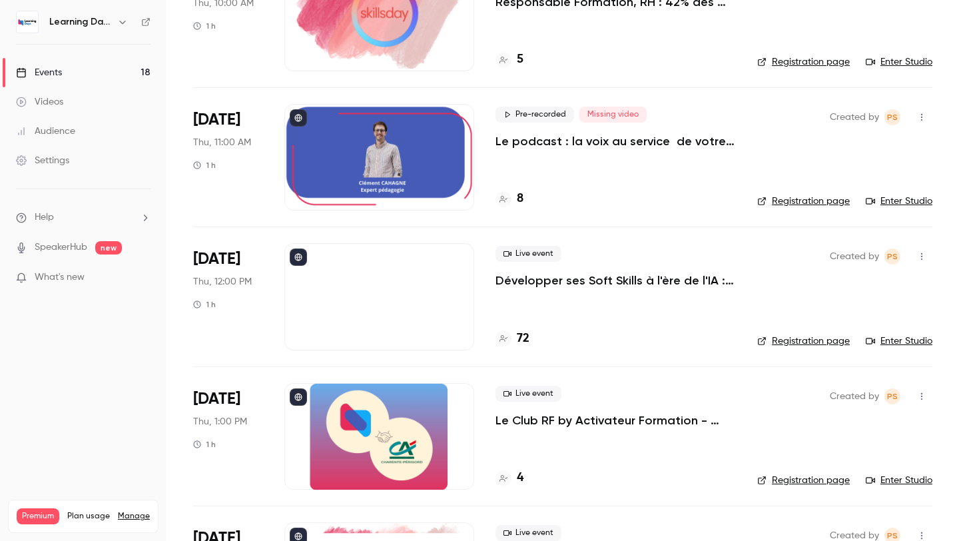
scroll to position [1828, 0]
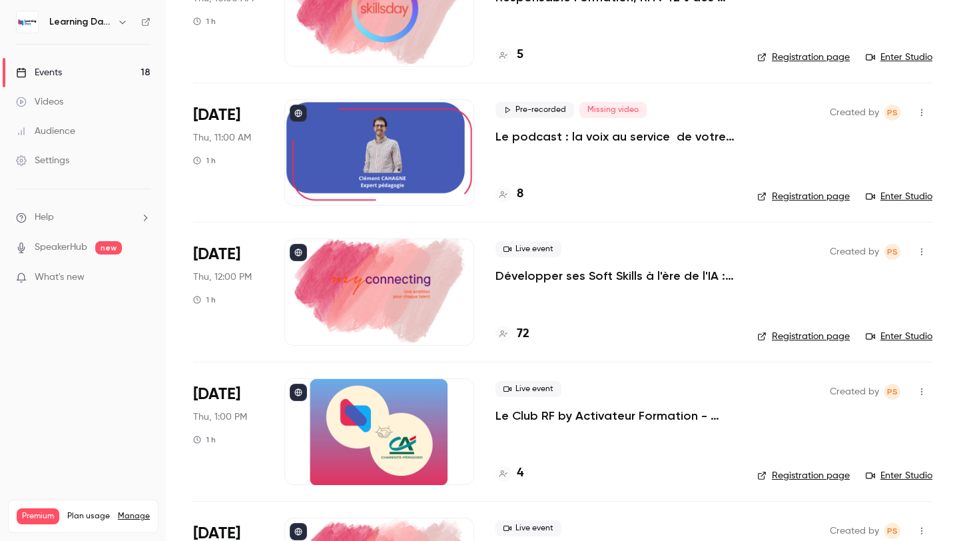
click at [536, 282] on p "Développer ses Soft Skills à l'ère de l'IA : Esprit critique & IA" at bounding box center [616, 276] width 241 height 16
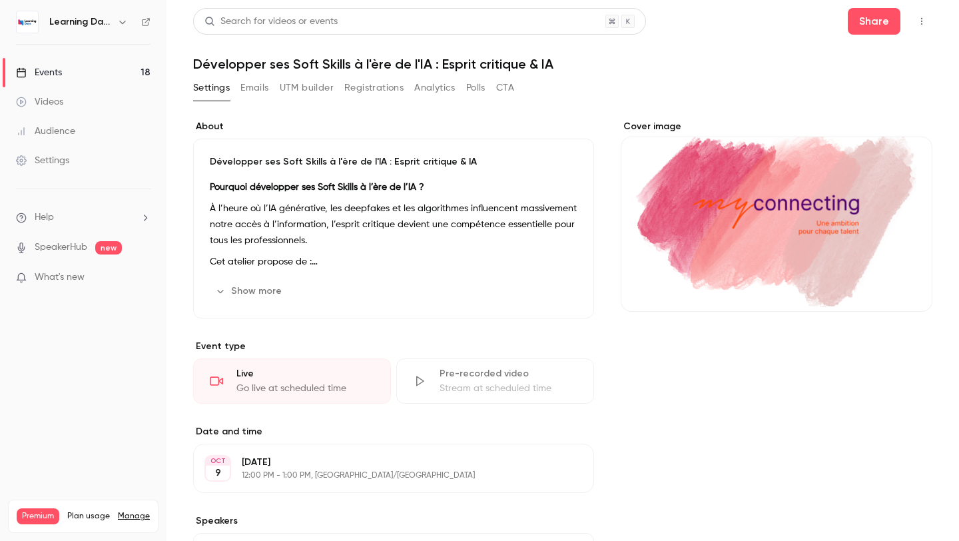
click at [277, 289] on button "Show more" at bounding box center [250, 290] width 80 height 21
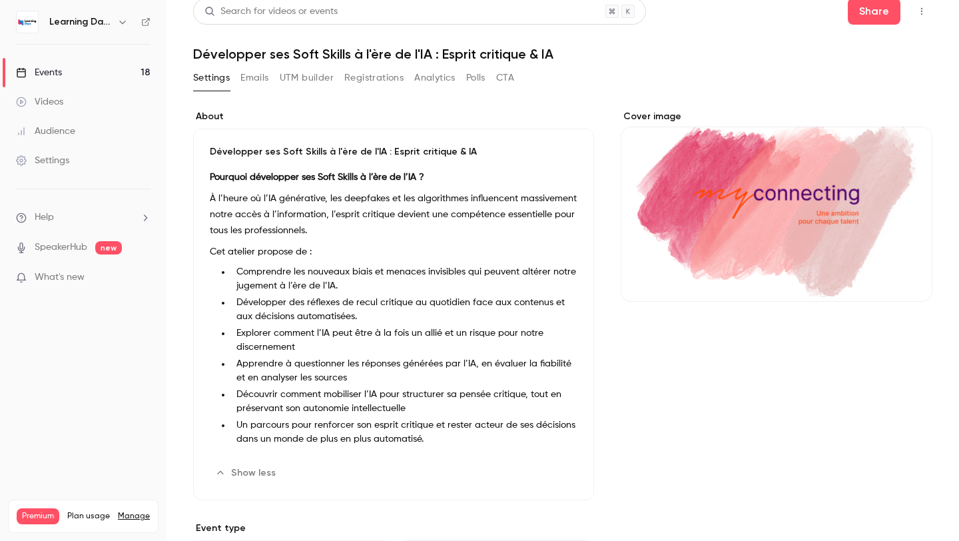
scroll to position [11, 0]
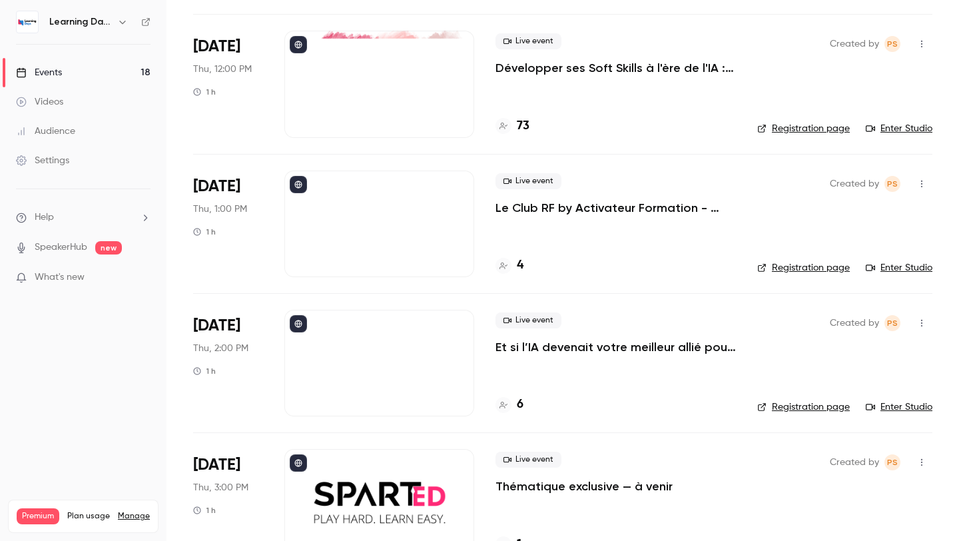
scroll to position [2075, 0]
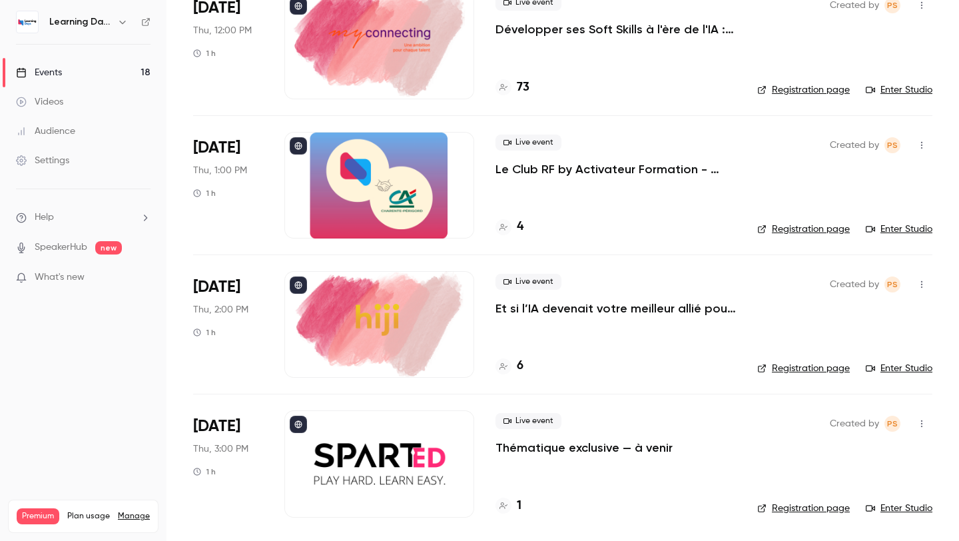
click at [521, 510] on h4 "1" at bounding box center [519, 506] width 5 height 18
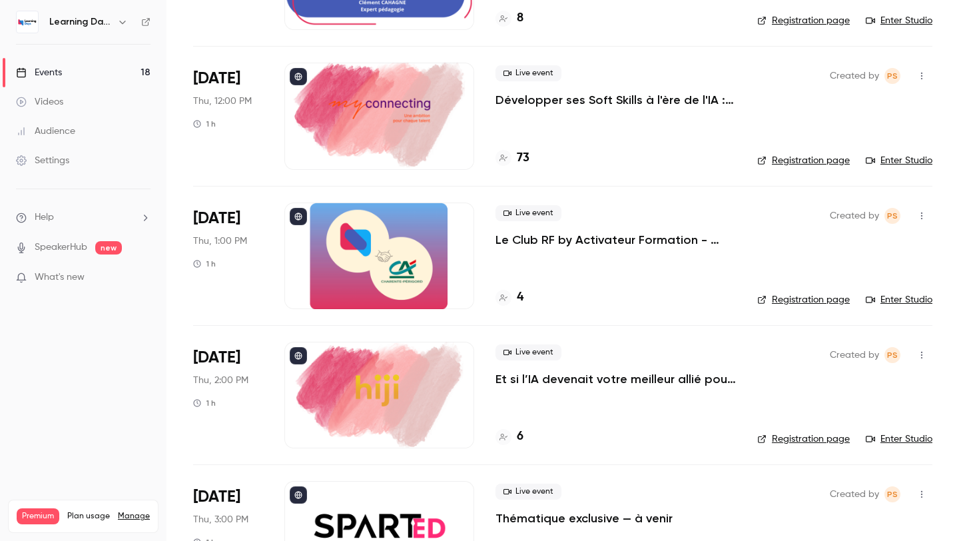
scroll to position [2044, 0]
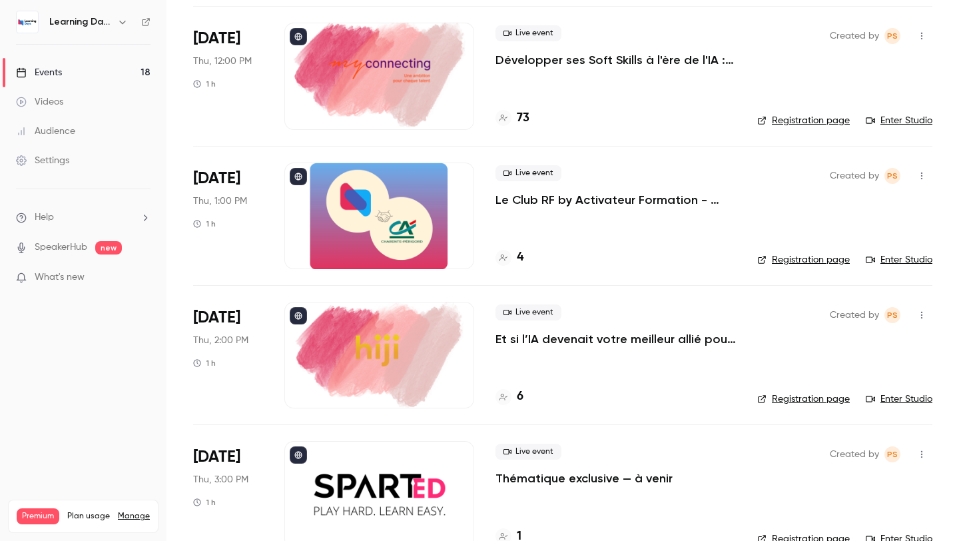
click at [550, 70] on div "Live event Développer ses Soft Skills à l'ère de l'IA : Esprit critique & IA 73" at bounding box center [616, 76] width 241 height 107
click at [543, 63] on p "Développer ses Soft Skills à l'ère de l'IA : Esprit critique & IA" at bounding box center [616, 60] width 241 height 16
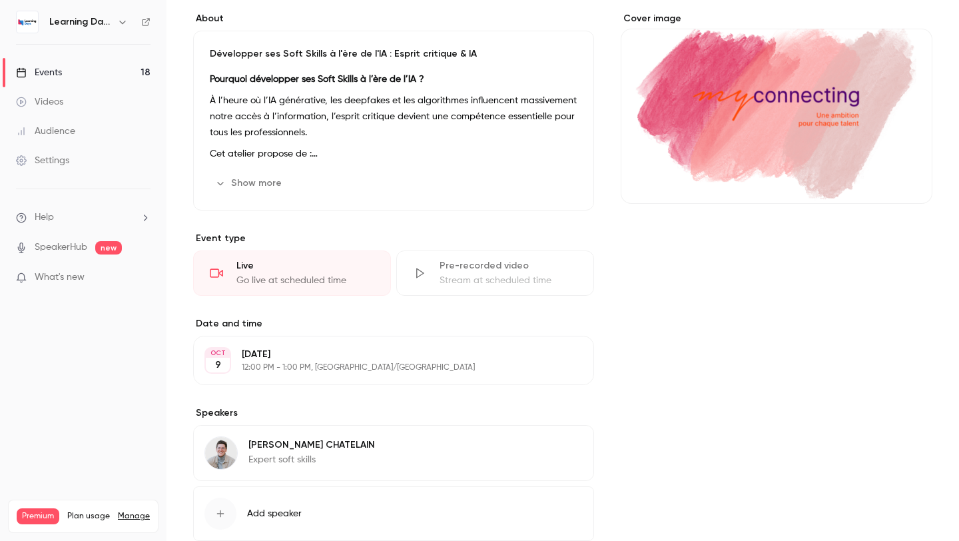
scroll to position [191, 0]
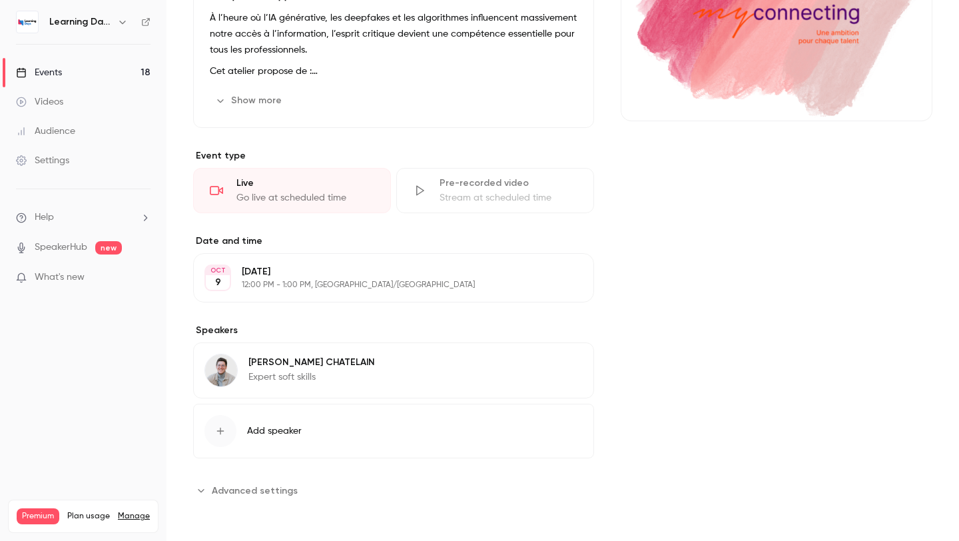
click at [229, 488] on span "Advanced settings" at bounding box center [255, 491] width 86 height 14
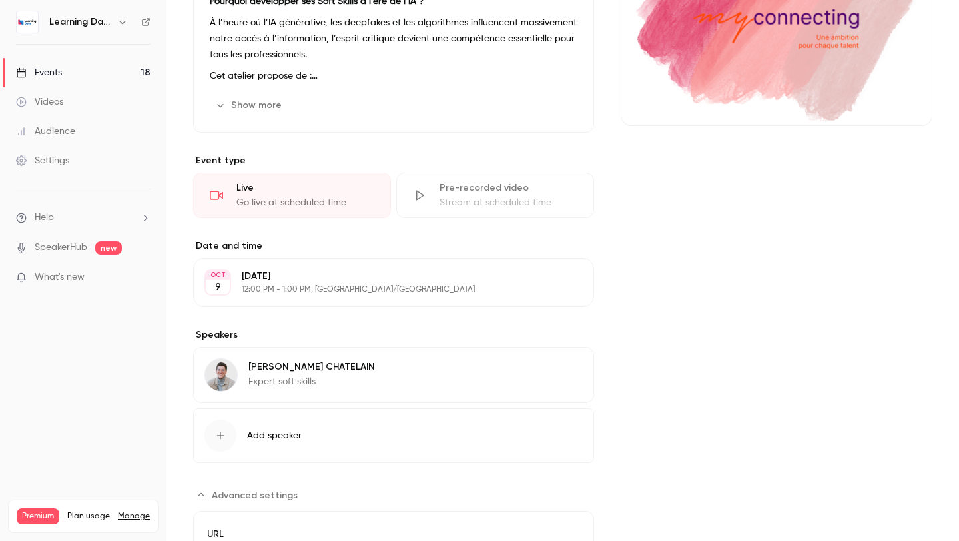
scroll to position [0, 0]
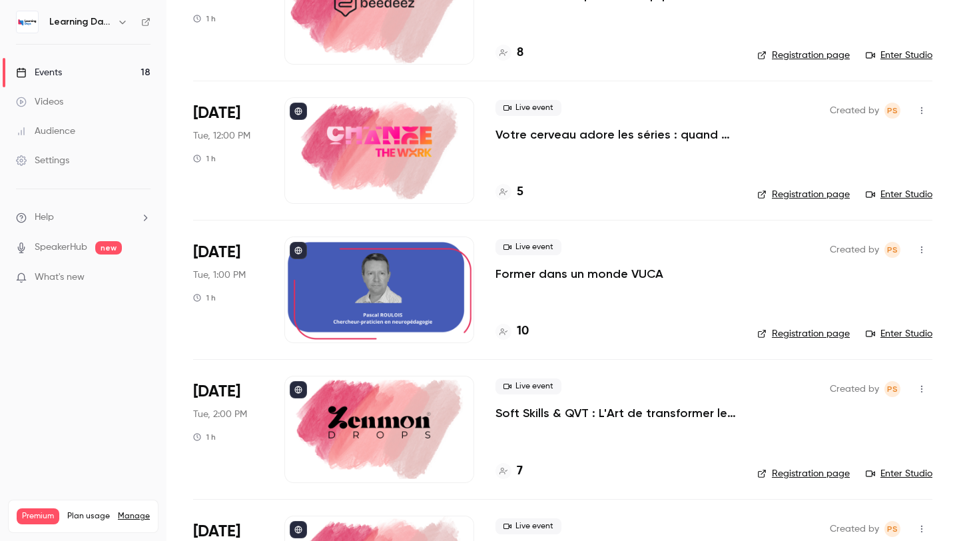
scroll to position [298, 0]
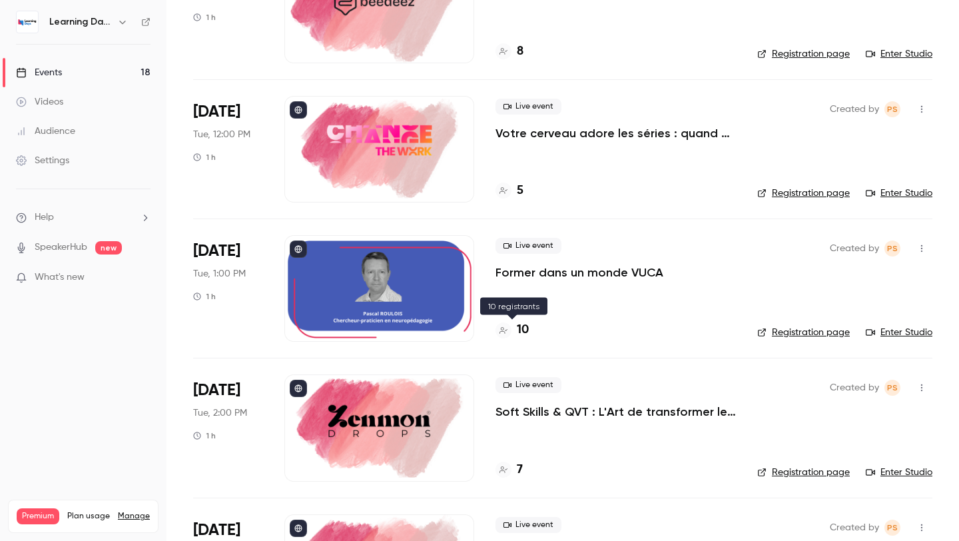
click at [520, 333] on h4 "10" at bounding box center [523, 330] width 12 height 18
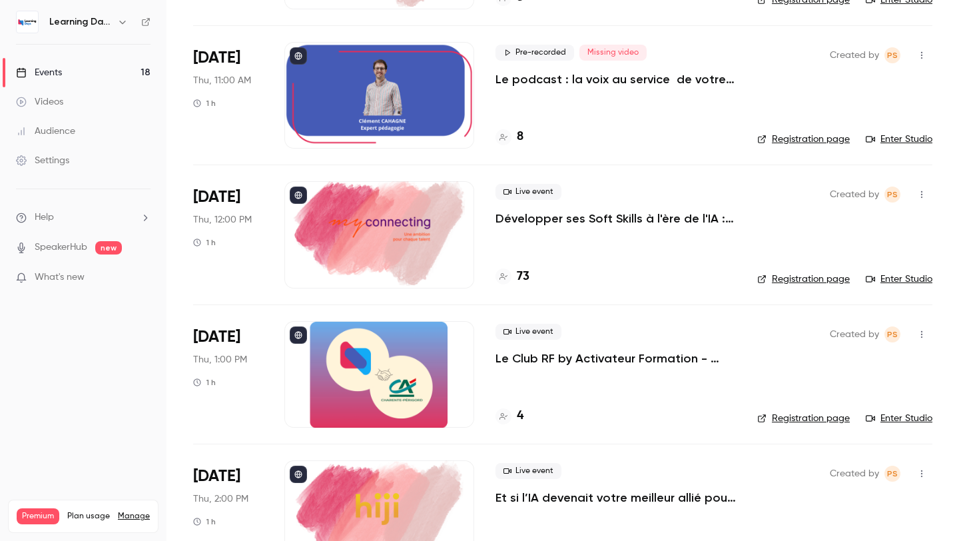
scroll to position [1947, 0]
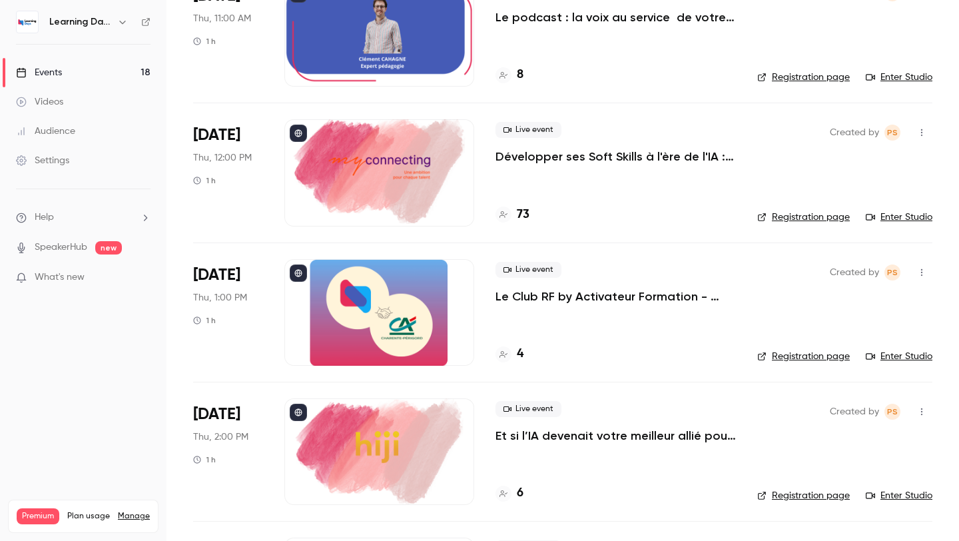
click at [526, 215] on h4 "73" at bounding box center [523, 215] width 13 height 18
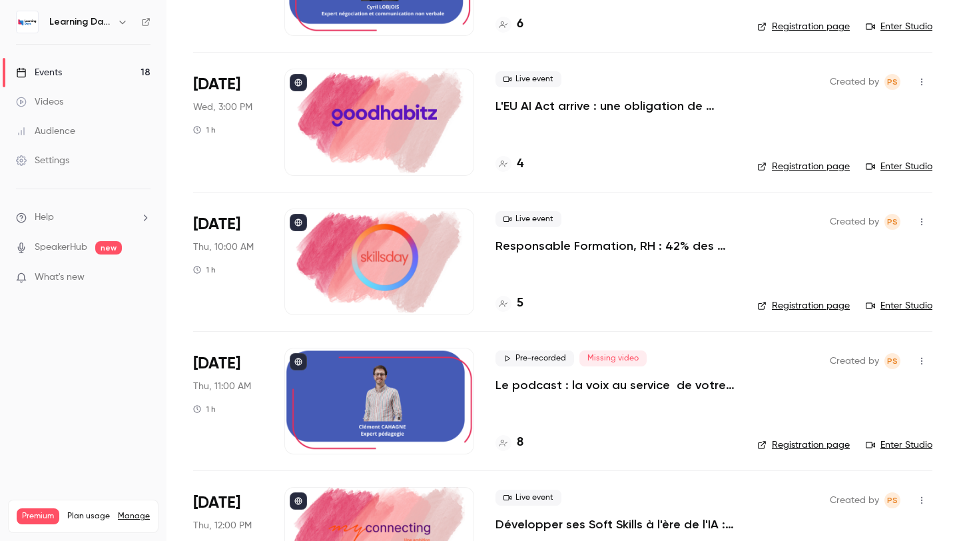
scroll to position [1591, 0]
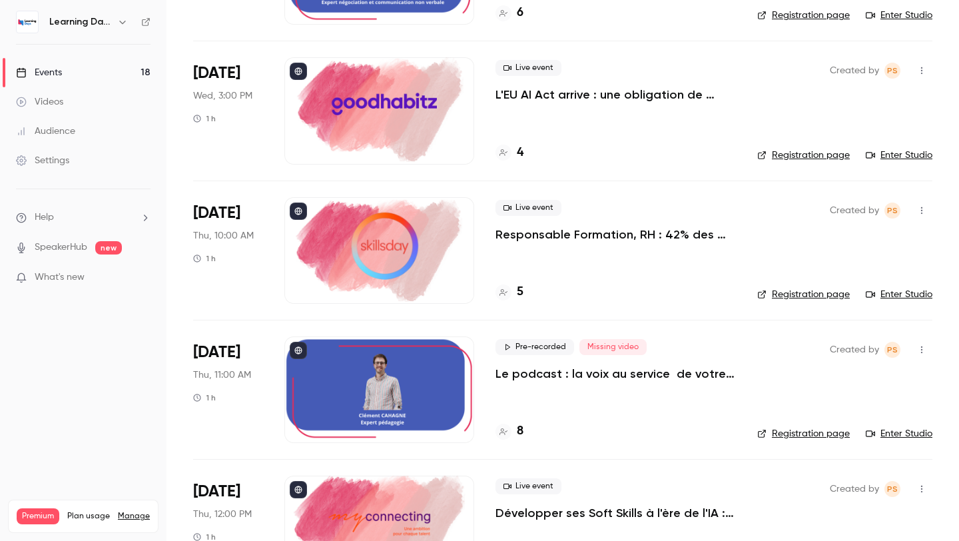
click at [520, 434] on h4 "8" at bounding box center [520, 431] width 7 height 18
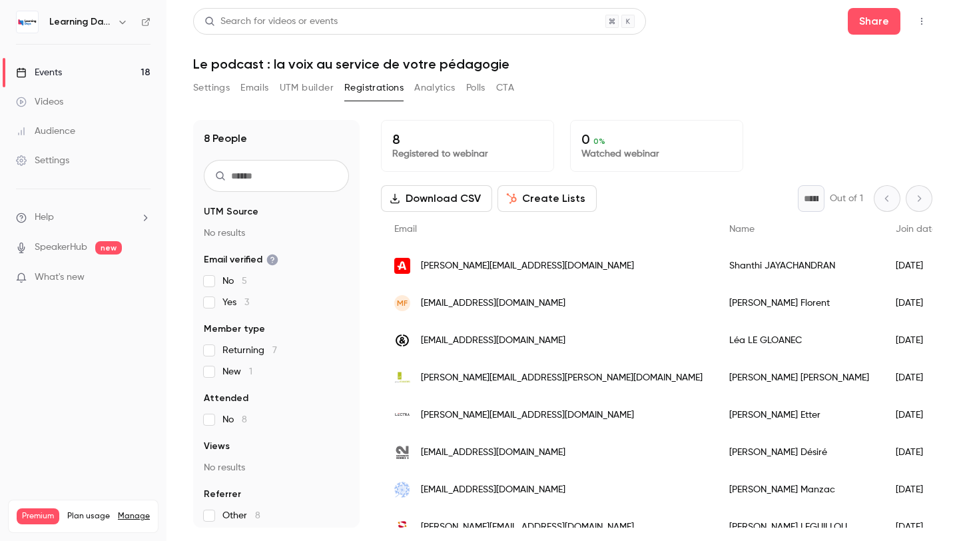
scroll to position [18, 0]
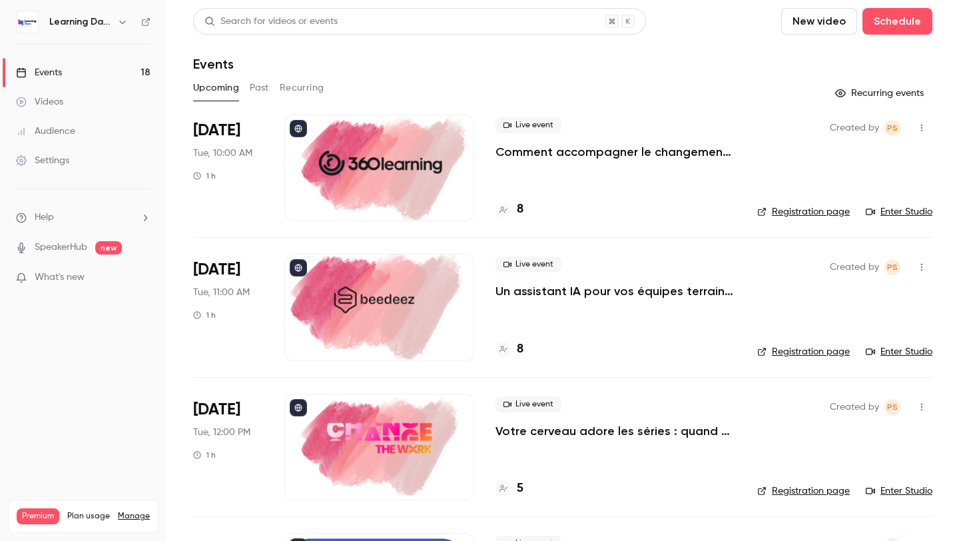
scroll to position [13, 0]
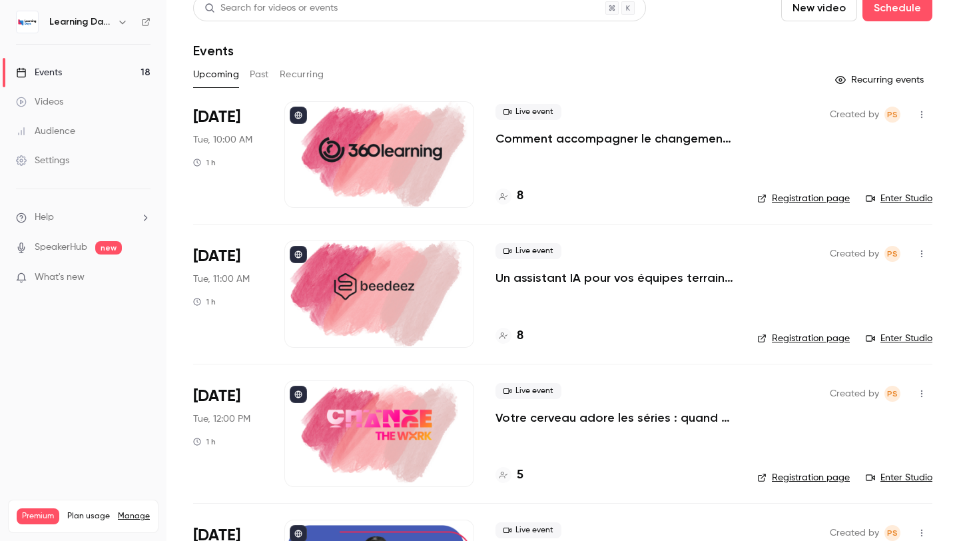
click at [524, 193] on h4 "8" at bounding box center [520, 196] width 7 height 18
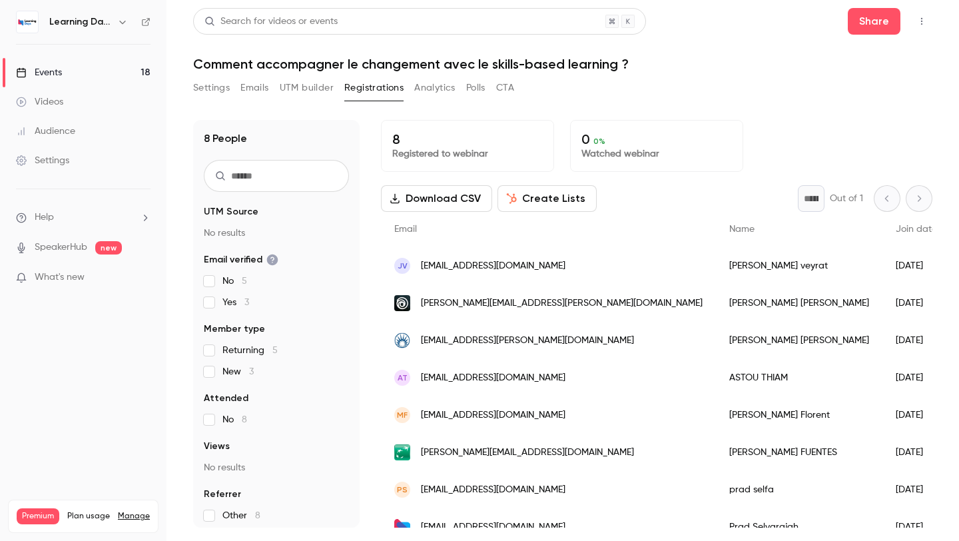
scroll to position [18, 0]
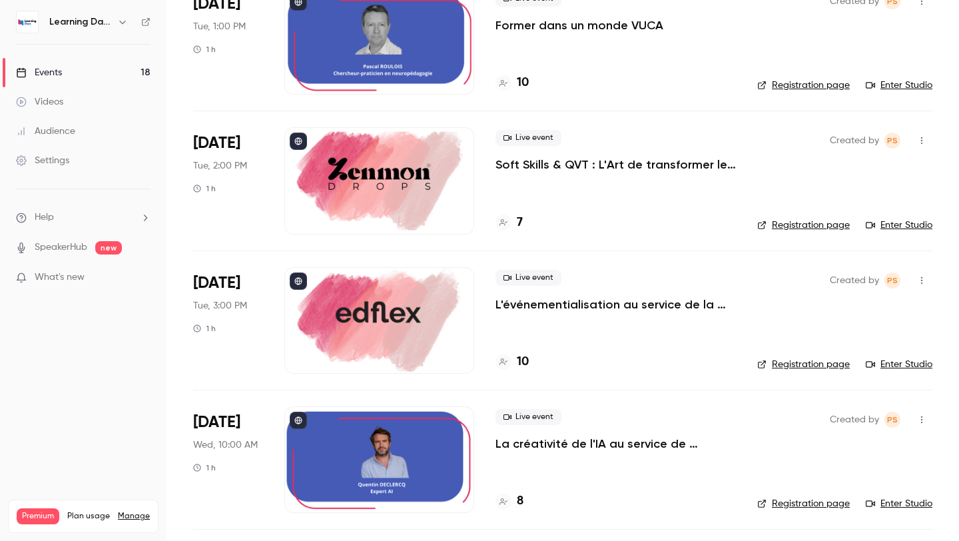
scroll to position [595, 0]
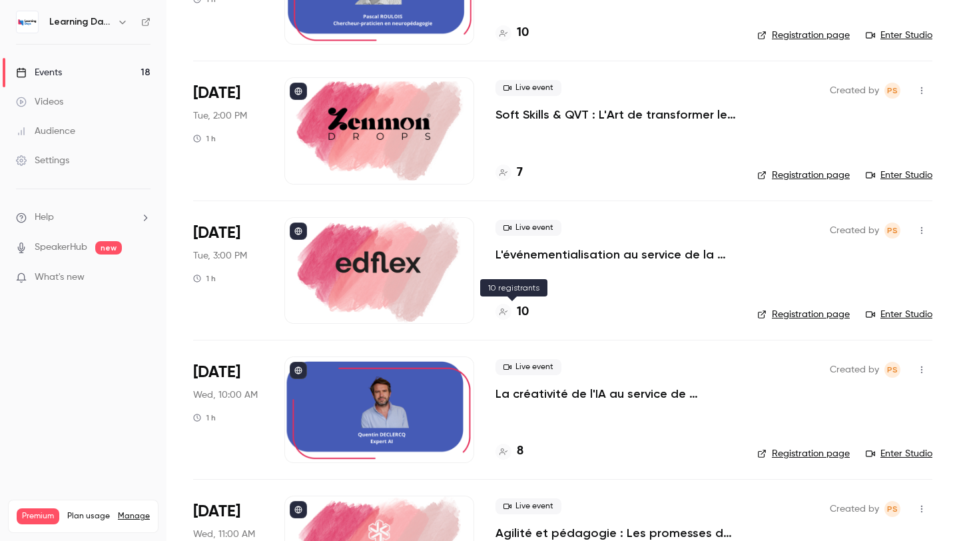
click at [521, 310] on h4 "10" at bounding box center [523, 312] width 12 height 18
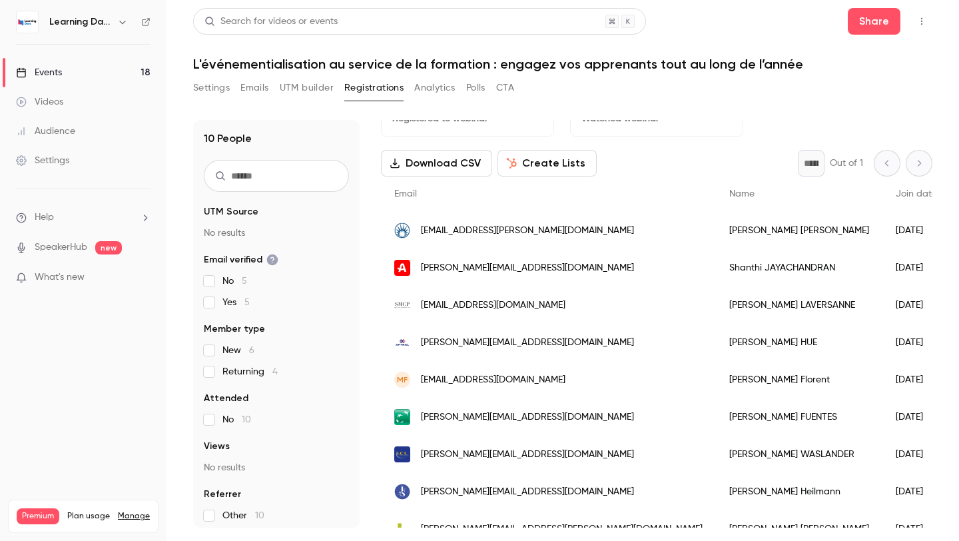
scroll to position [93, 0]
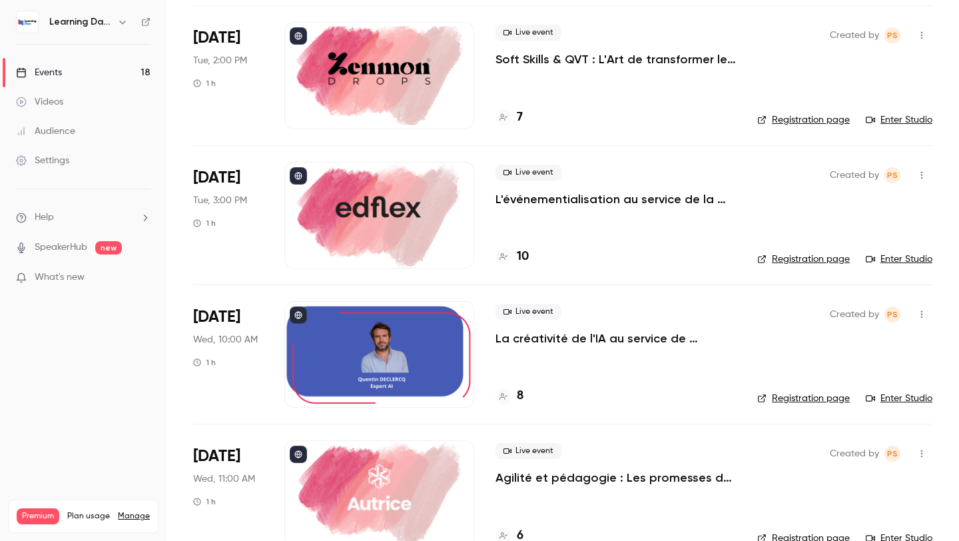
scroll to position [652, 0]
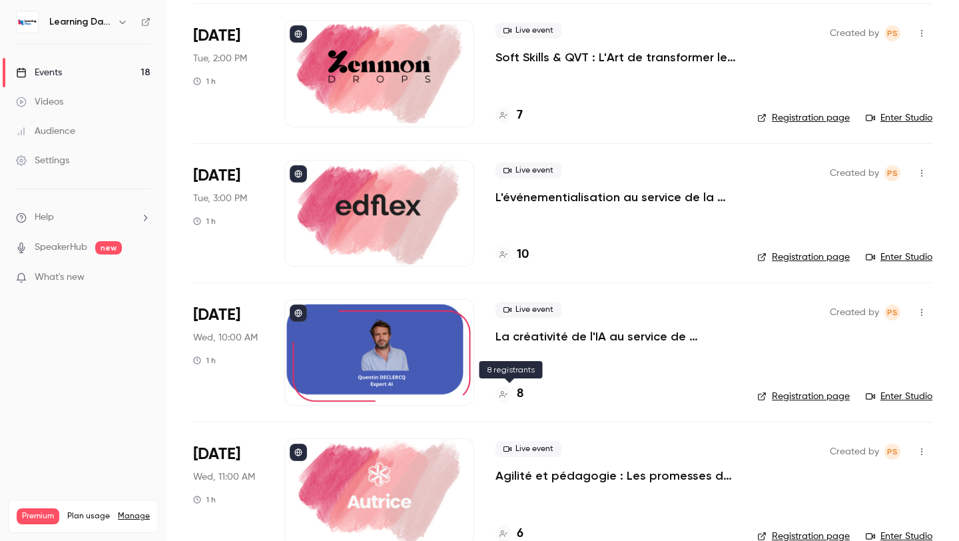
click at [523, 393] on h4 "8" at bounding box center [520, 394] width 7 height 18
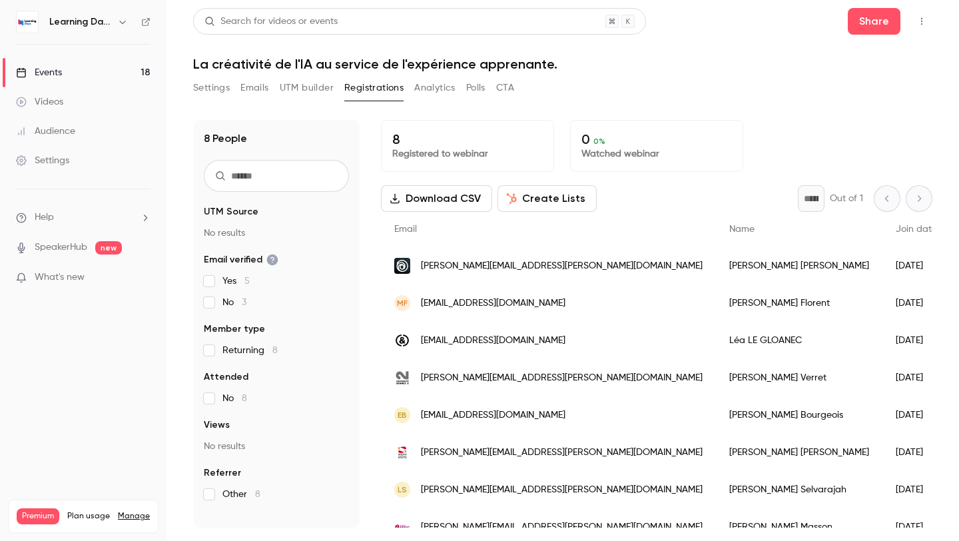
scroll to position [18, 0]
